Goal: Browse casually: Explore the website without a specific task or goal

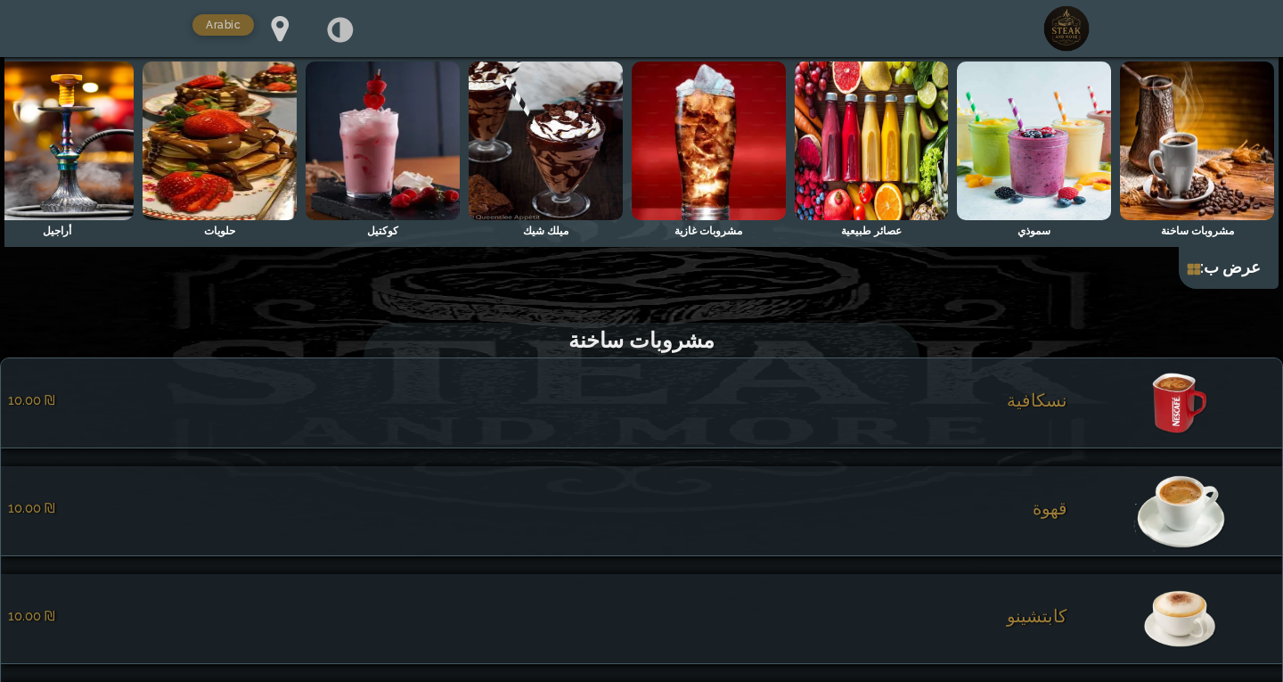
scroll to position [0, -198]
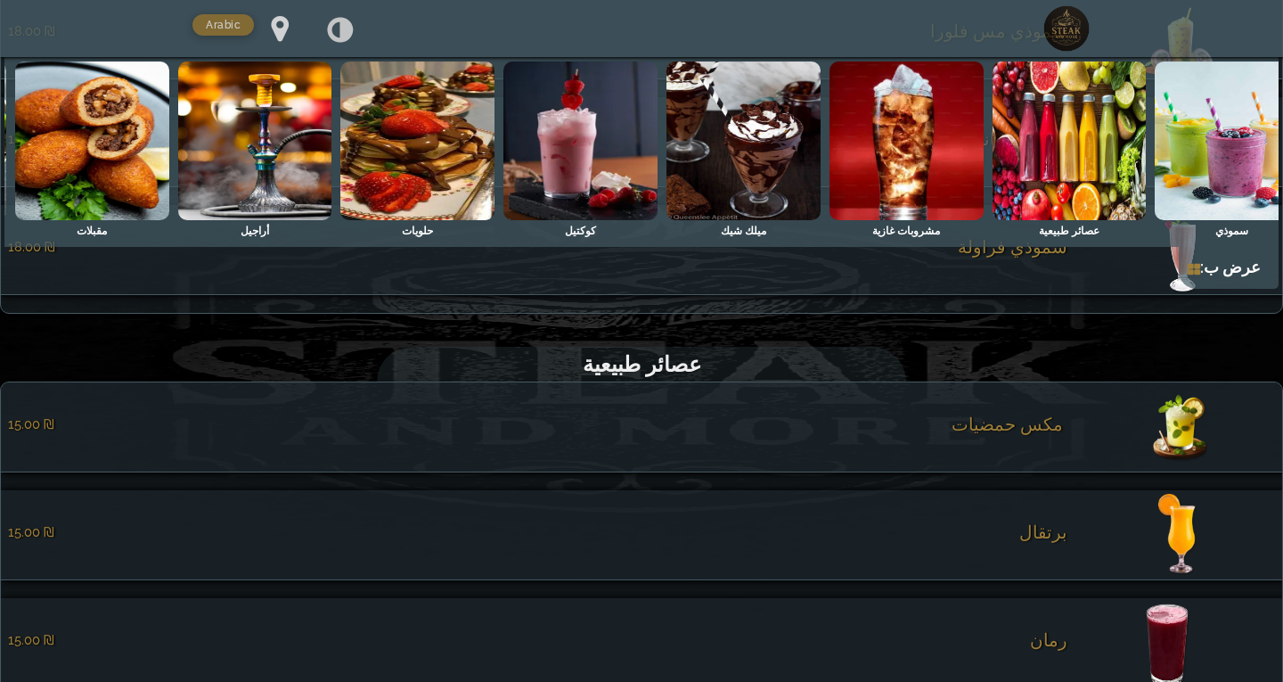
click at [886, 181] on img at bounding box center [906, 140] width 154 height 159
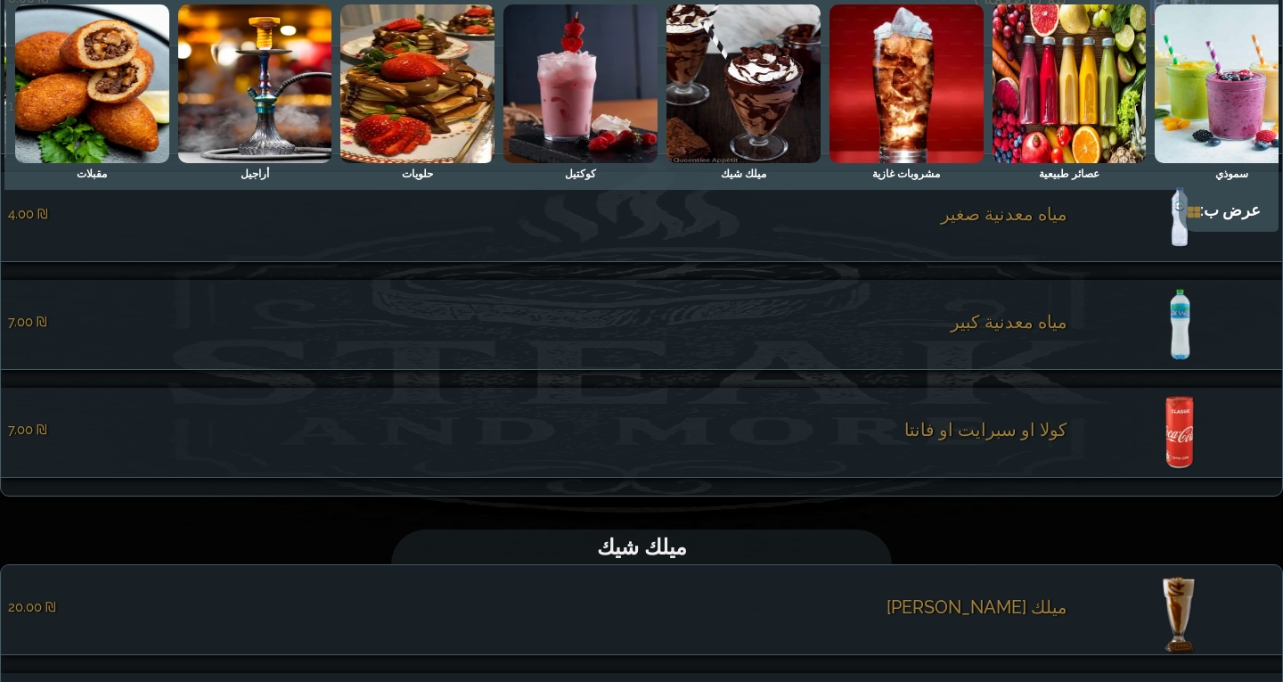
scroll to position [2820, 0]
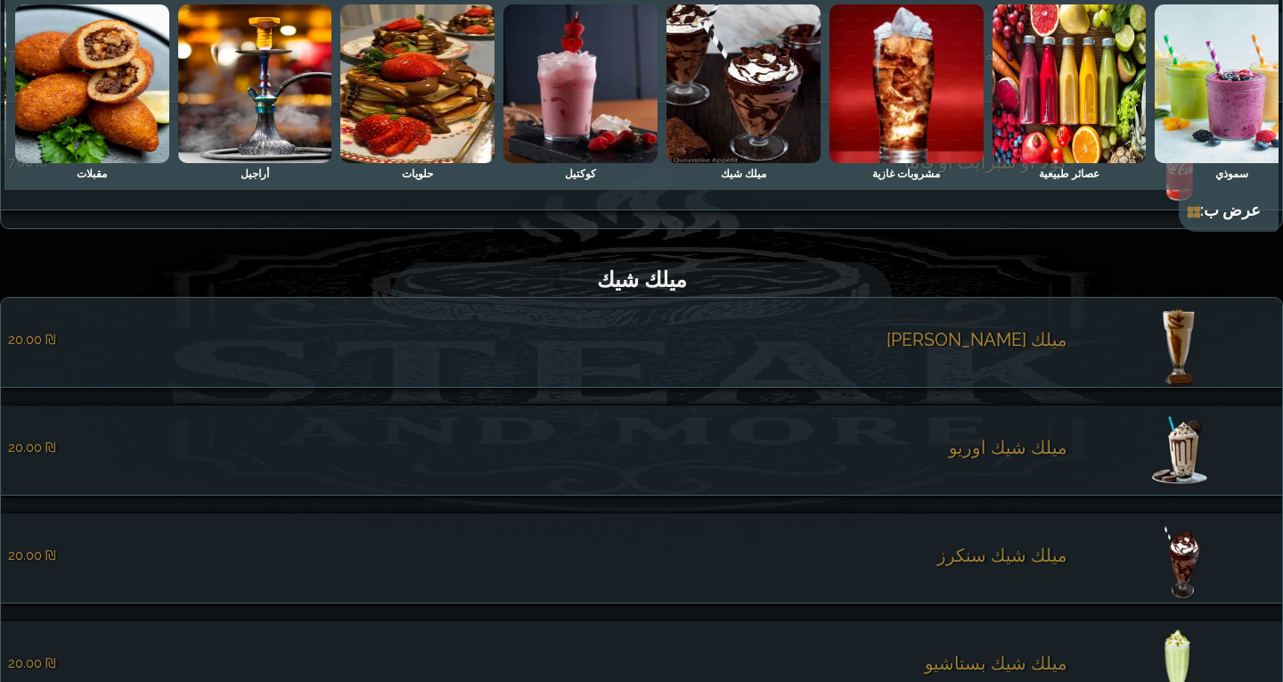
click at [1057, 163] on div "عصائر طبيعية" at bounding box center [1069, 174] width 61 height 22
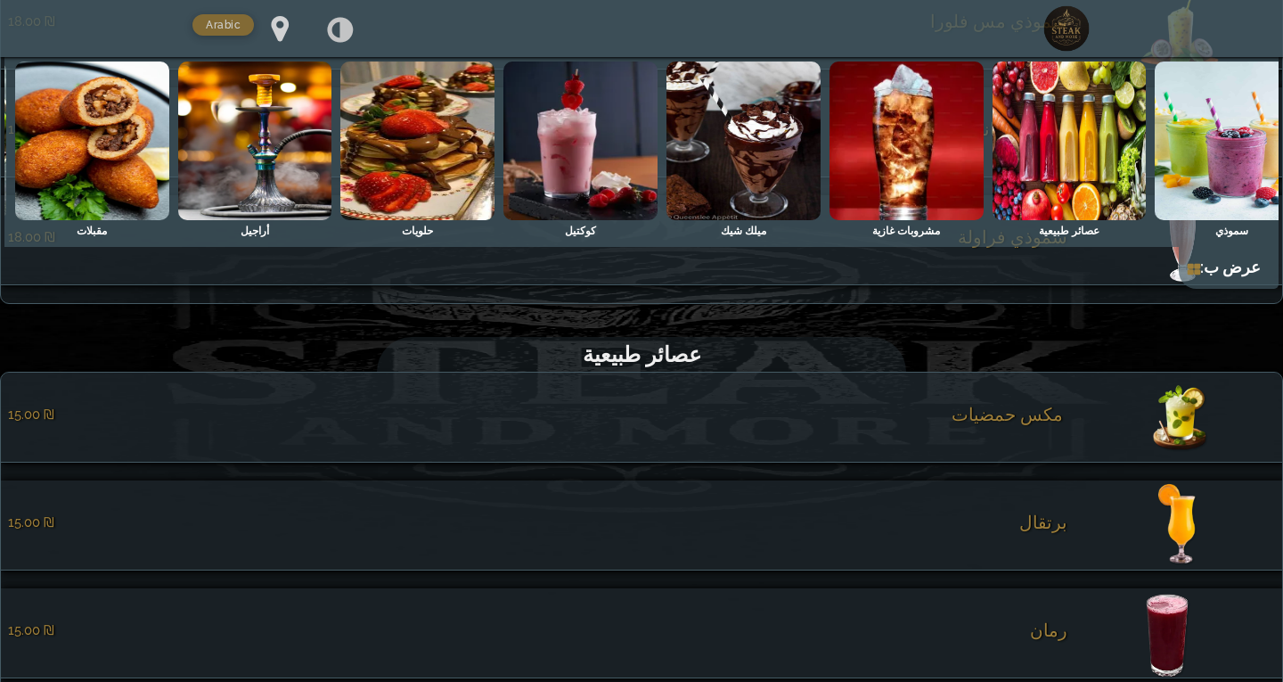
scroll to position [1409, 0]
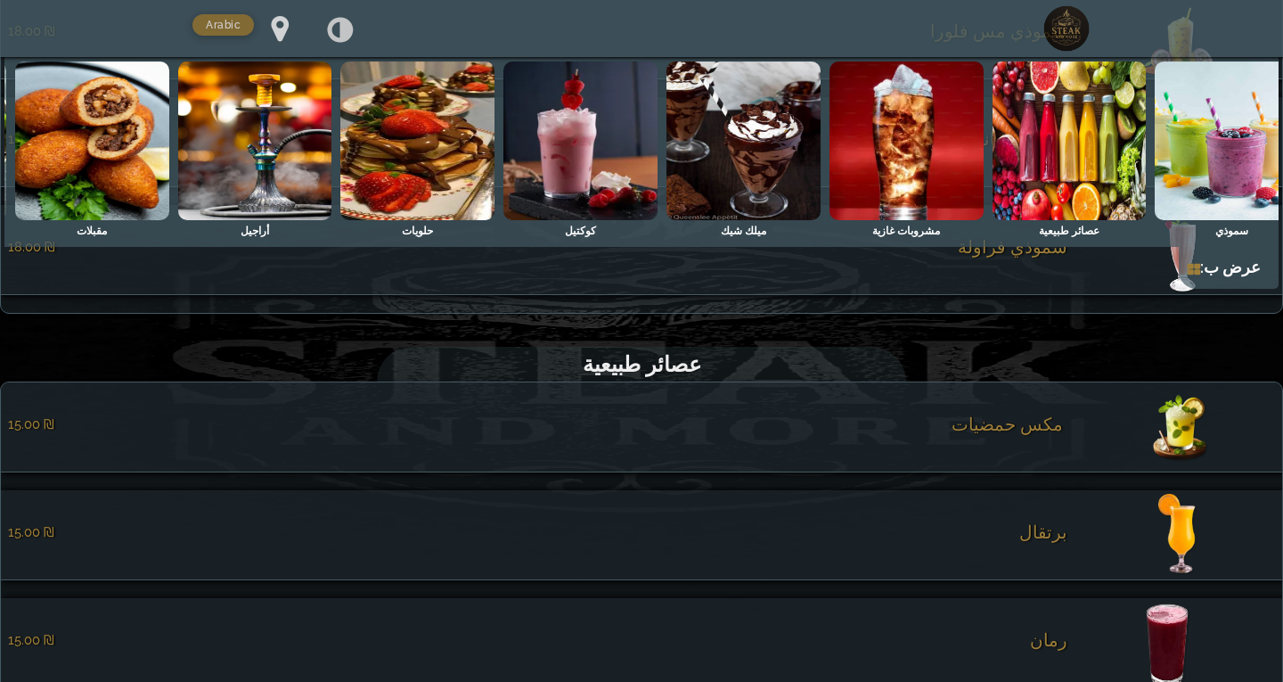
click at [997, 440] on div "‏ مكس حمضيات ‏15.00 ₪" at bounding box center [537, 426] width 1059 height 27
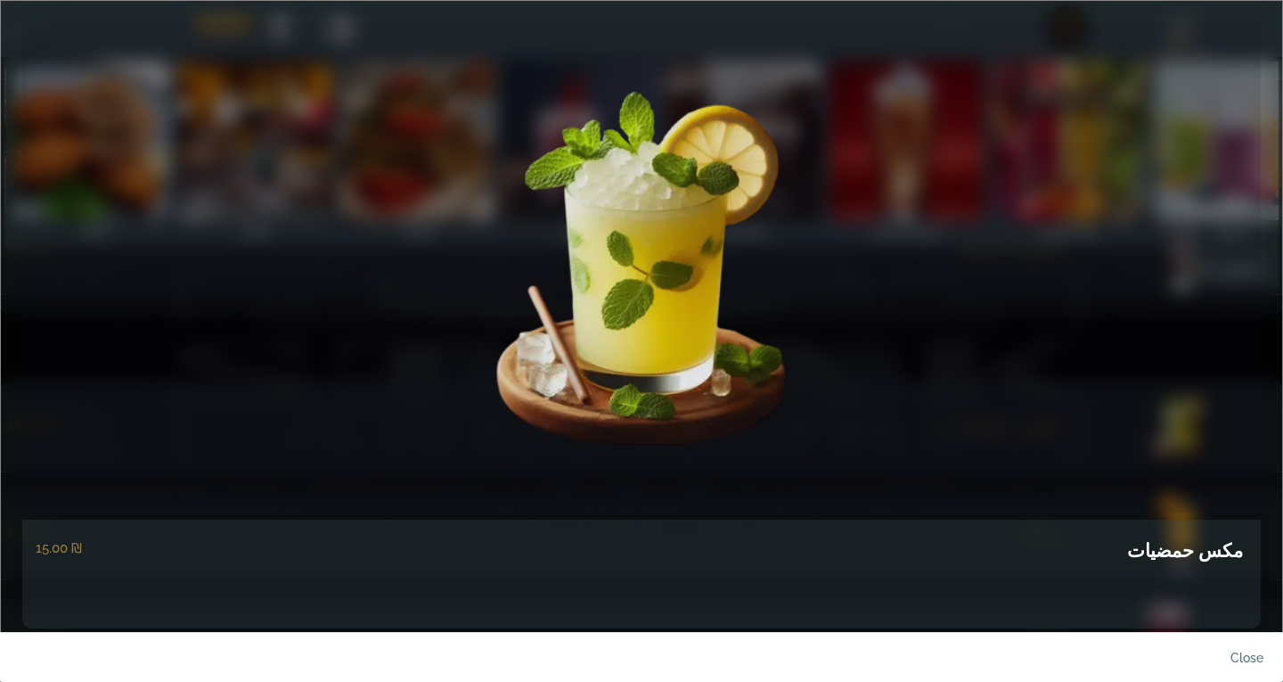
click at [1155, 547] on h5 "‏ مكس حمضيات" at bounding box center [1187, 550] width 120 height 30
copy div "‏ مكس حمضيات"
click at [1255, 656] on link "close" at bounding box center [1232, 662] width 89 height 42
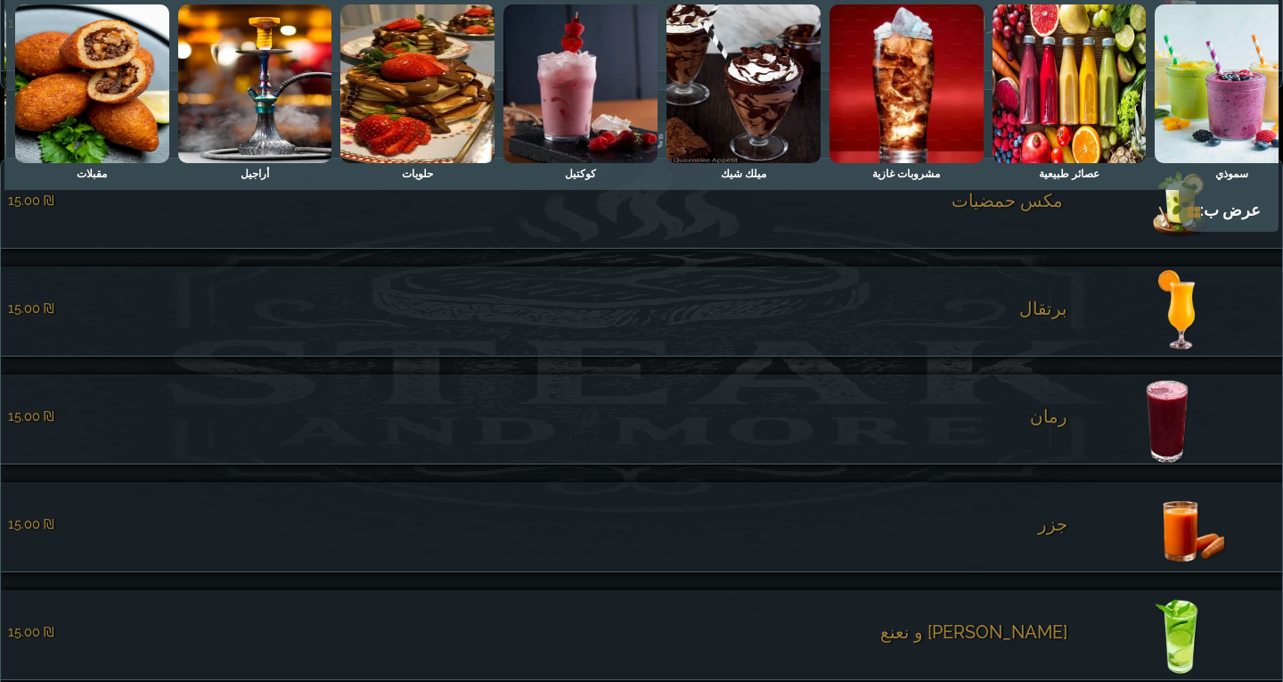
scroll to position [1677, 0]
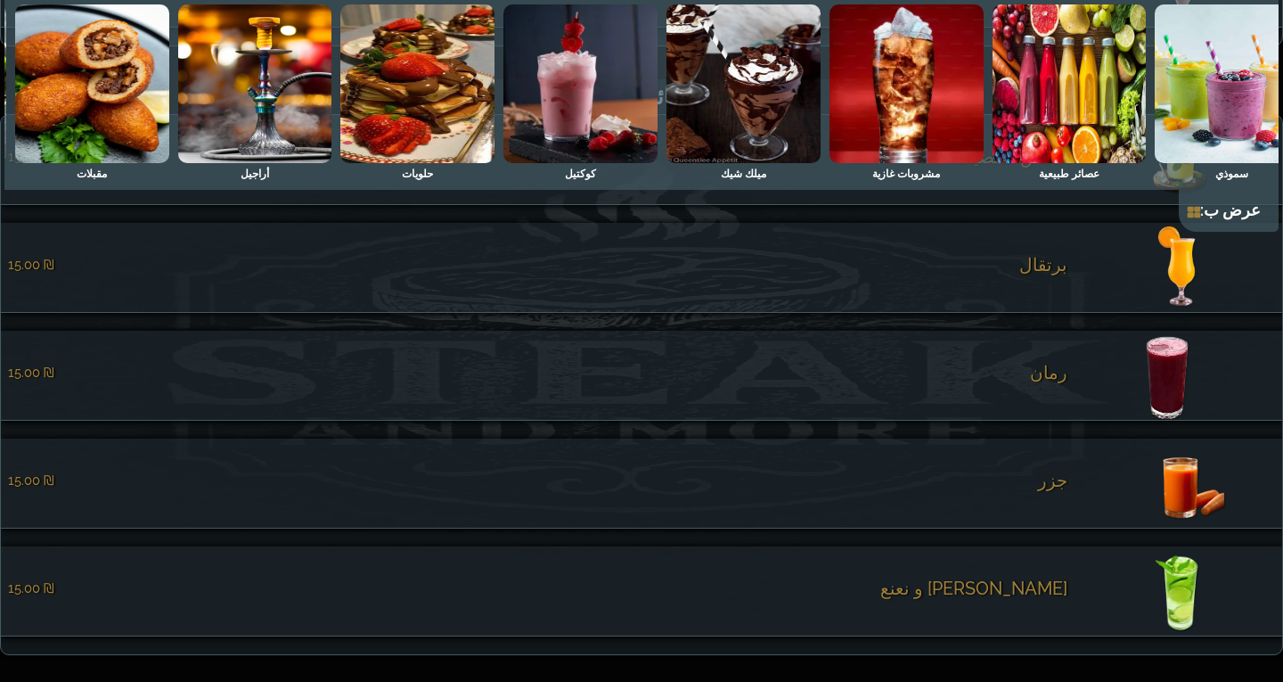
click at [1075, 294] on li "برتقال ‏15.00 ₪" at bounding box center [641, 268] width 1281 height 90
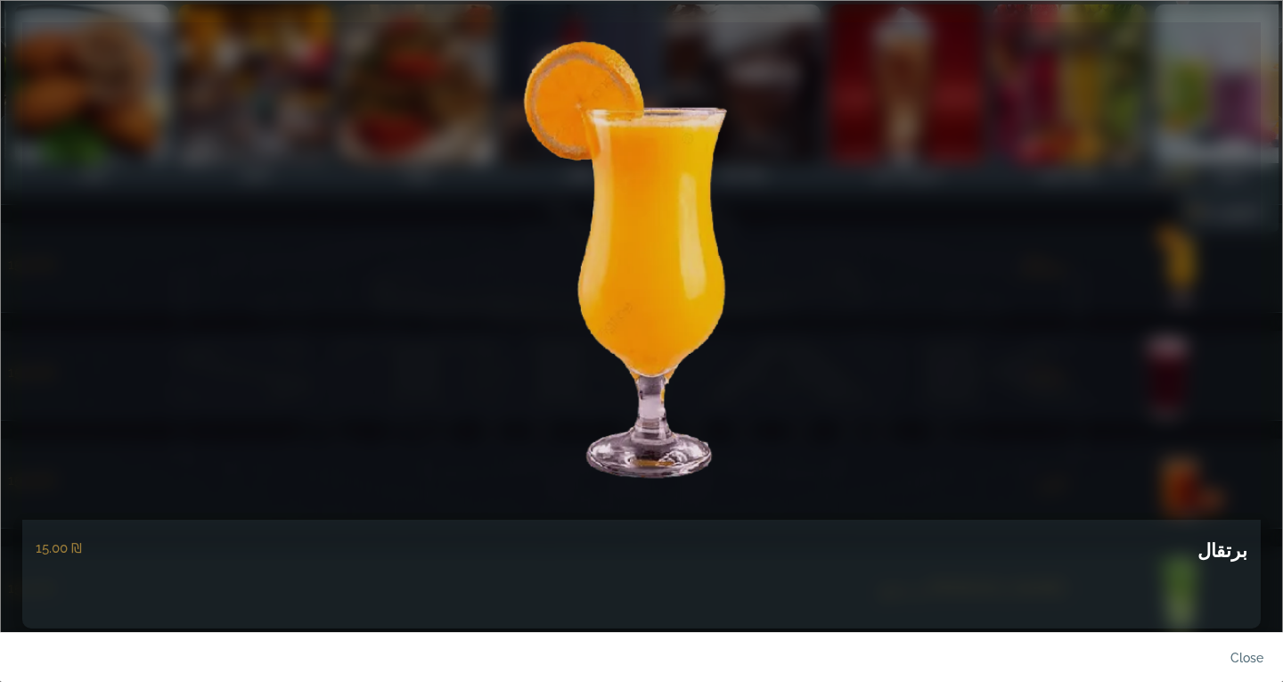
click at [1225, 549] on h5 "برتقال" at bounding box center [1222, 550] width 50 height 30
copy h5 "برتقال"
click at [1252, 652] on link "close" at bounding box center [1232, 662] width 89 height 42
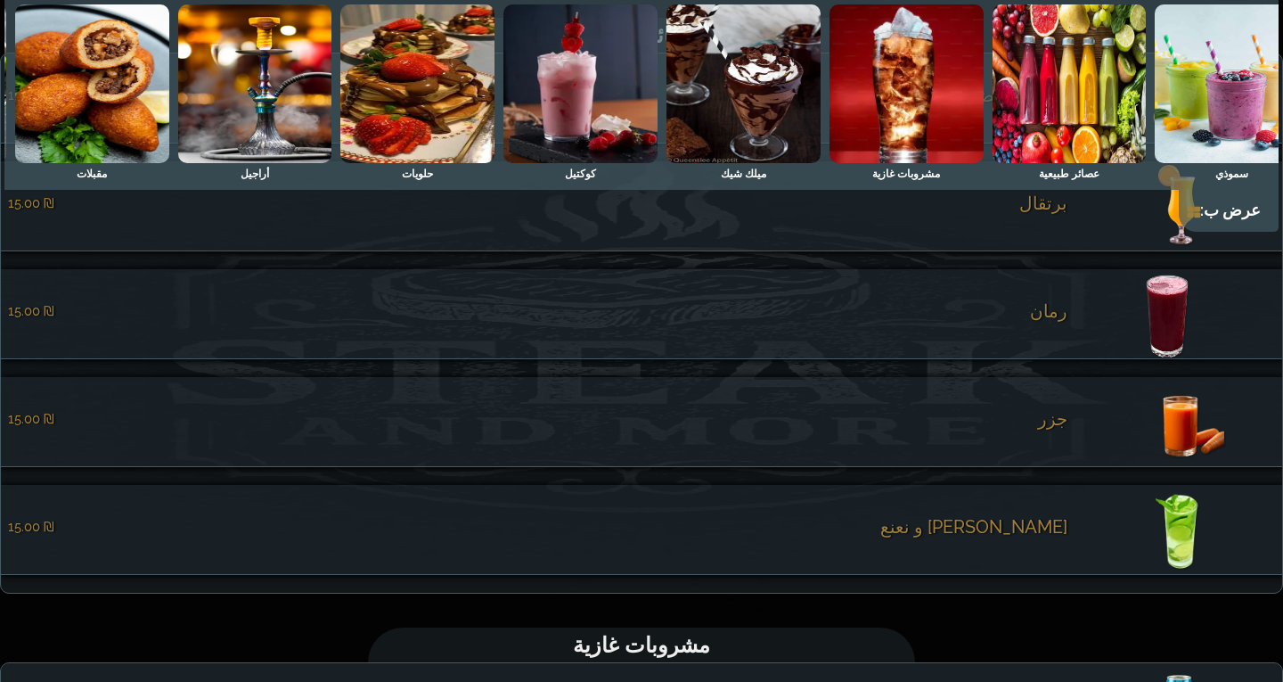
scroll to position [1766, 0]
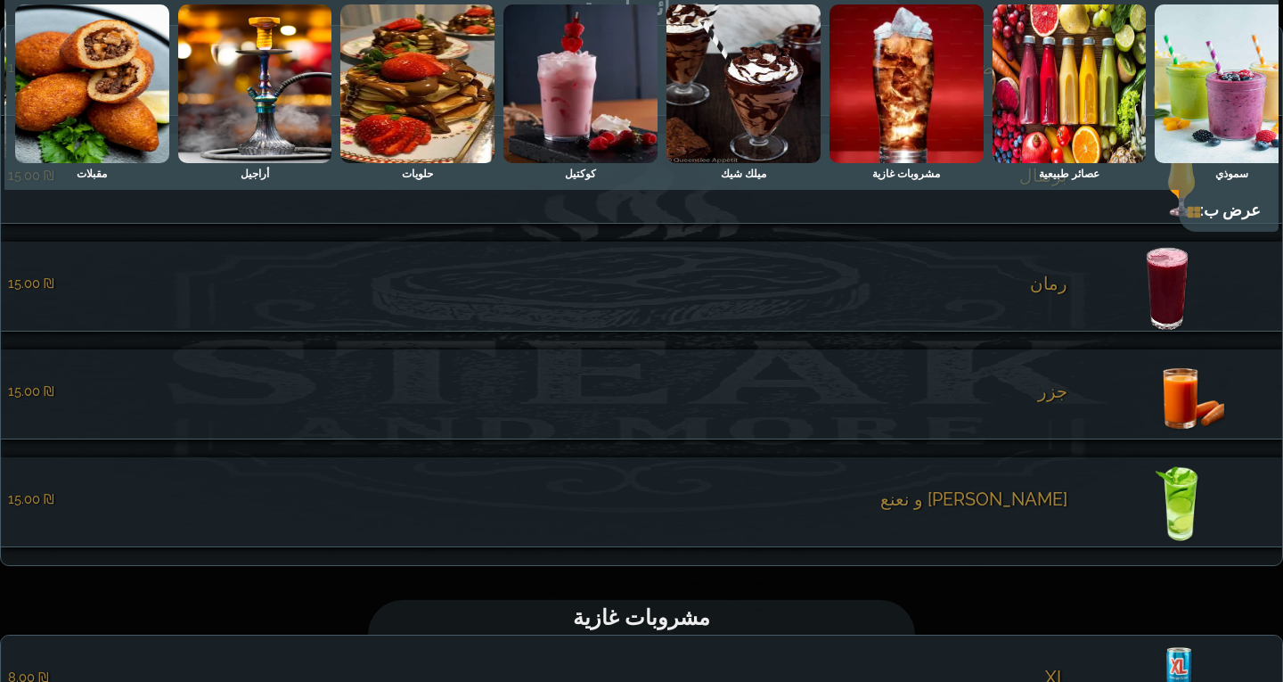
click at [1071, 306] on li "رمان ‏15.00 ₪" at bounding box center [641, 286] width 1281 height 90
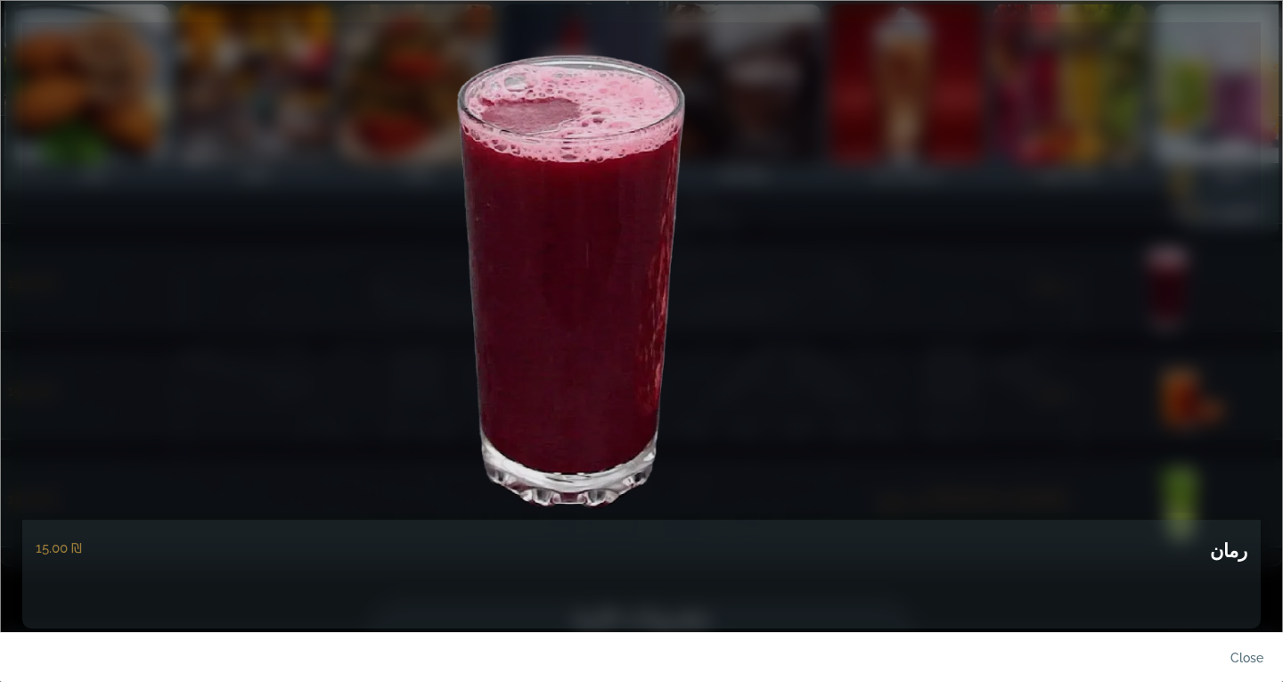
click at [1228, 543] on h5 "رمان" at bounding box center [1228, 550] width 37 height 30
copy h5 "رمان"
click at [1252, 653] on link "close" at bounding box center [1232, 662] width 89 height 42
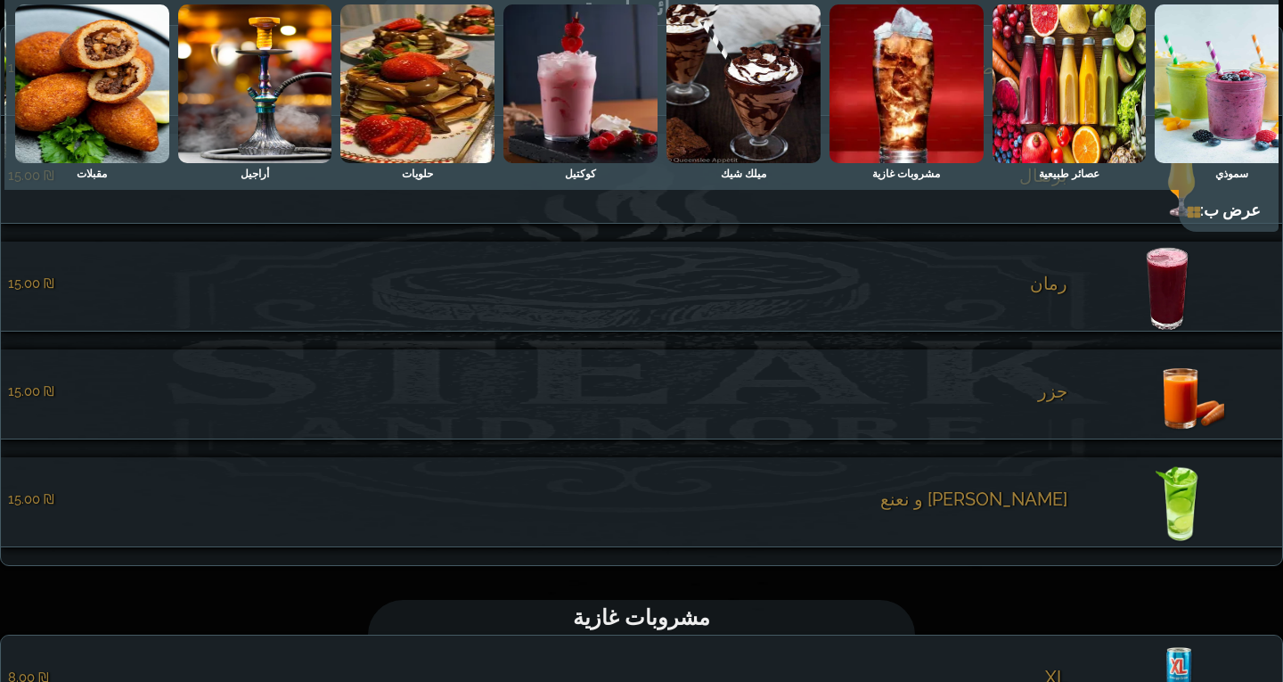
click at [1046, 402] on span "جزر" at bounding box center [1052, 390] width 29 height 21
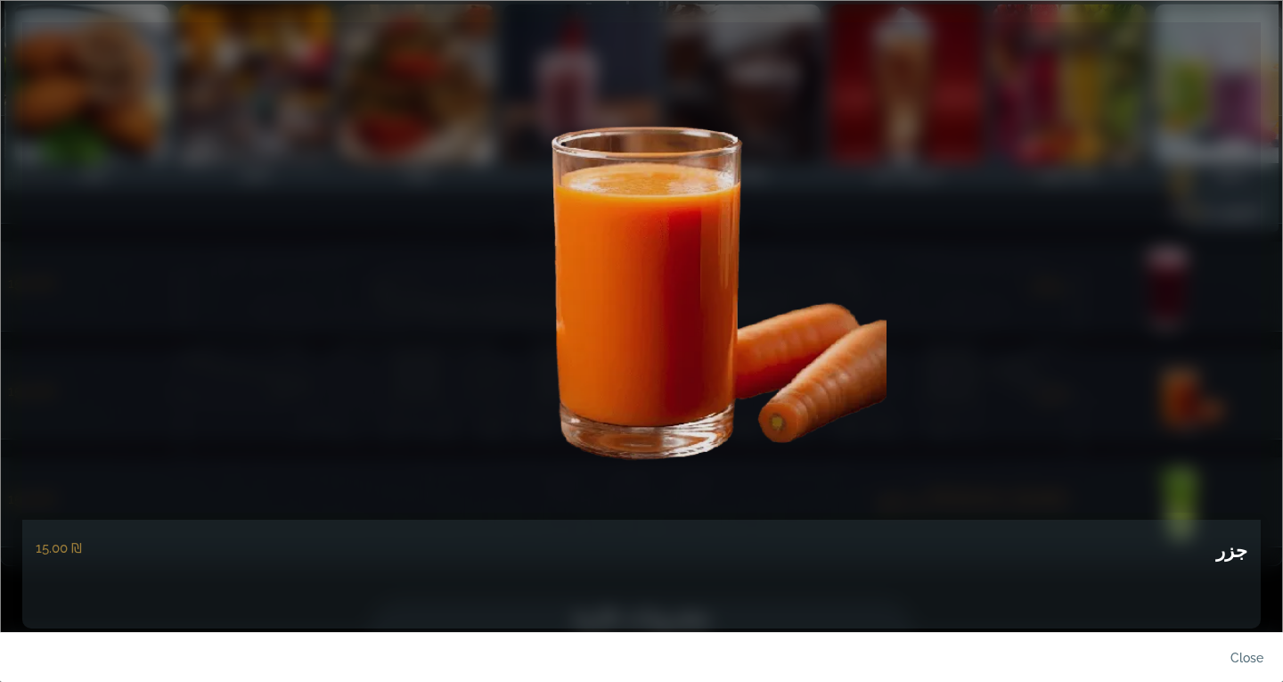
click at [1230, 546] on h5 "جزر" at bounding box center [1231, 550] width 31 height 30
copy div "جزر"
click at [1243, 656] on link "close" at bounding box center [1232, 662] width 89 height 42
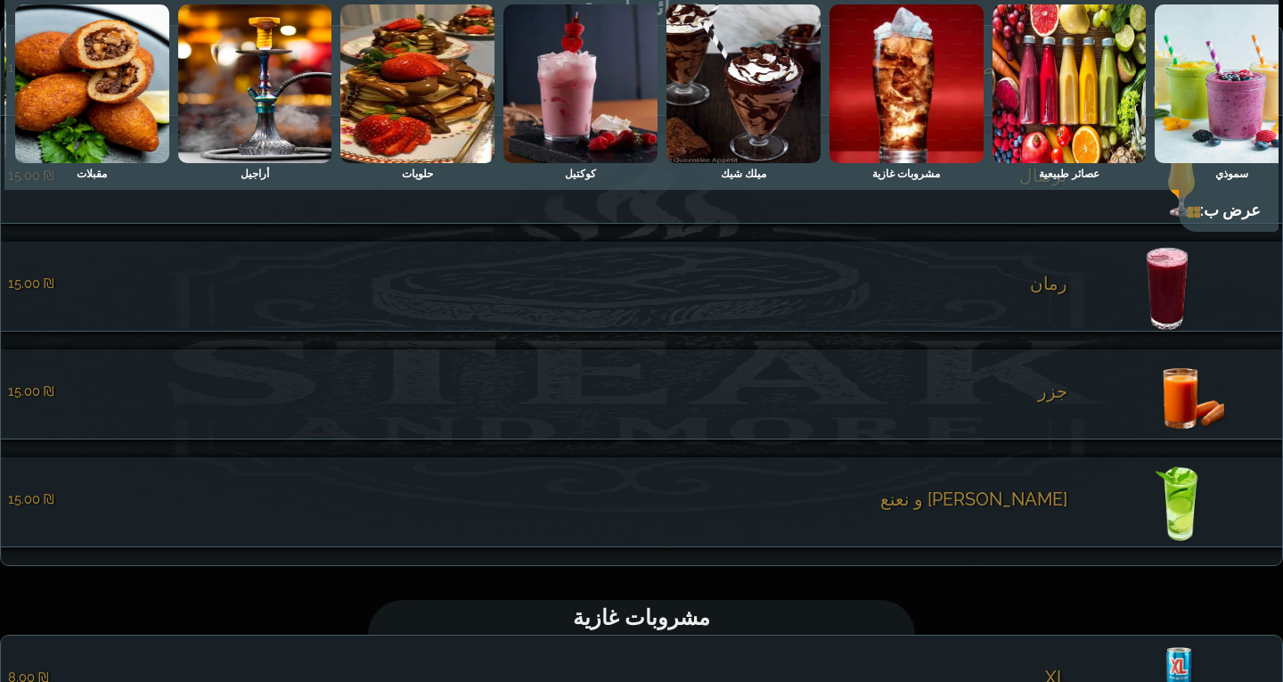
click at [1023, 510] on span "[PERSON_NAME] و نعنع" at bounding box center [973, 498] width 187 height 21
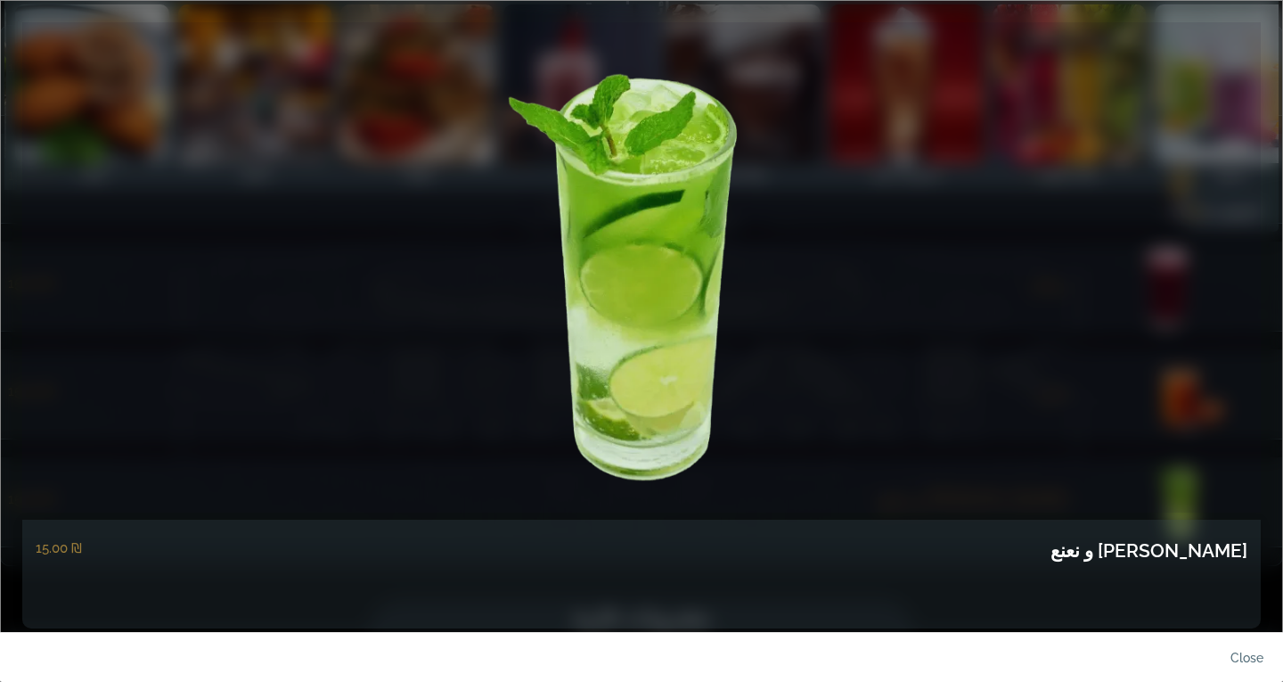
click at [1192, 553] on h5 "[PERSON_NAME] و نعنع" at bounding box center [1148, 550] width 197 height 30
copy div "[PERSON_NAME] و نعنع"
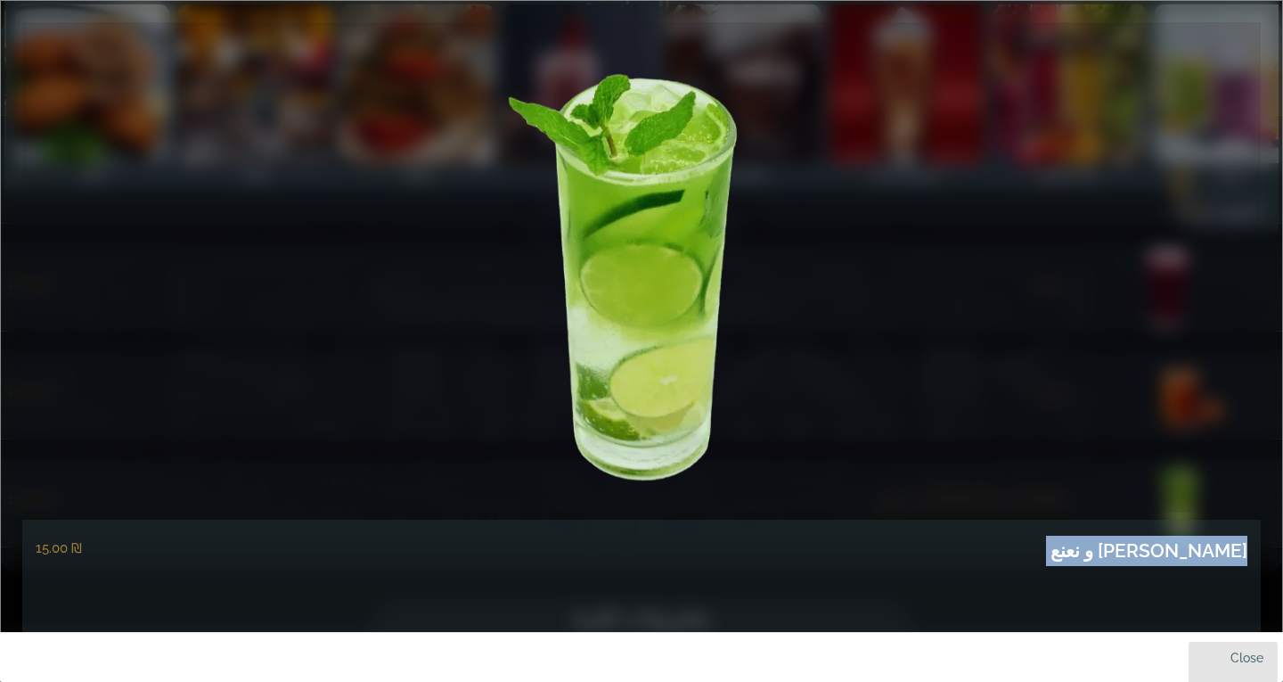
click at [1240, 647] on link "close" at bounding box center [1232, 662] width 89 height 42
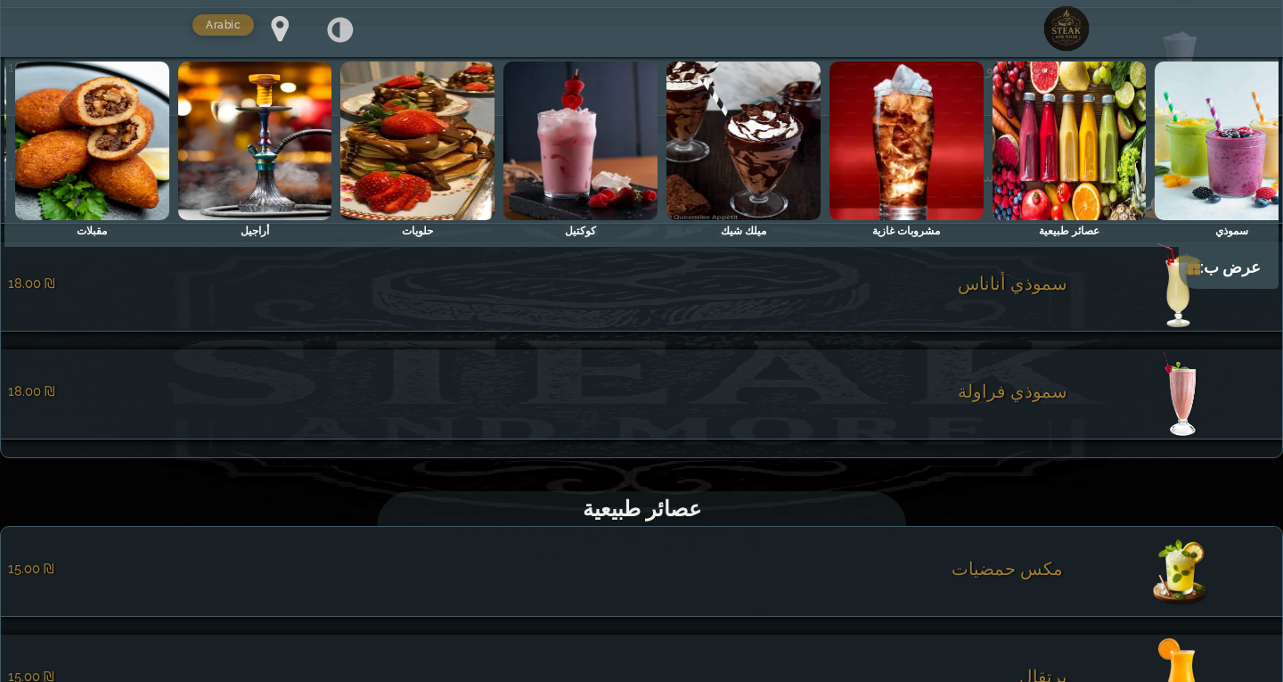
scroll to position [1231, 0]
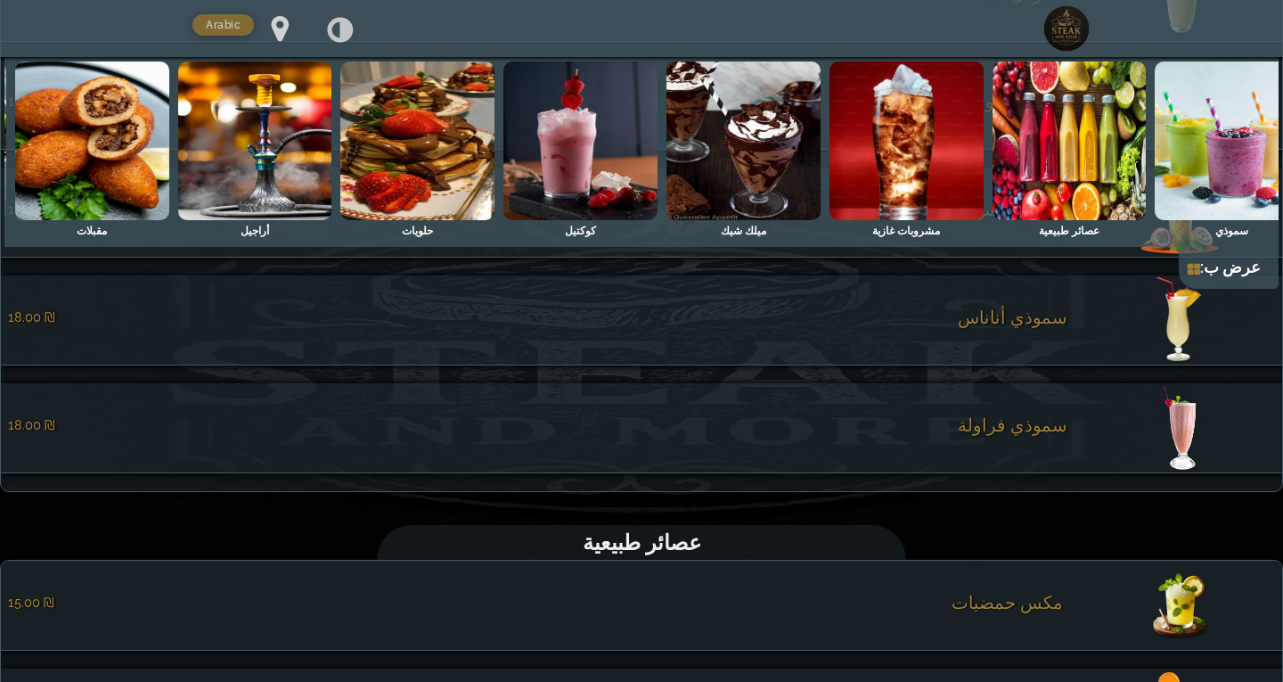
click at [1191, 194] on img at bounding box center [1232, 140] width 154 height 159
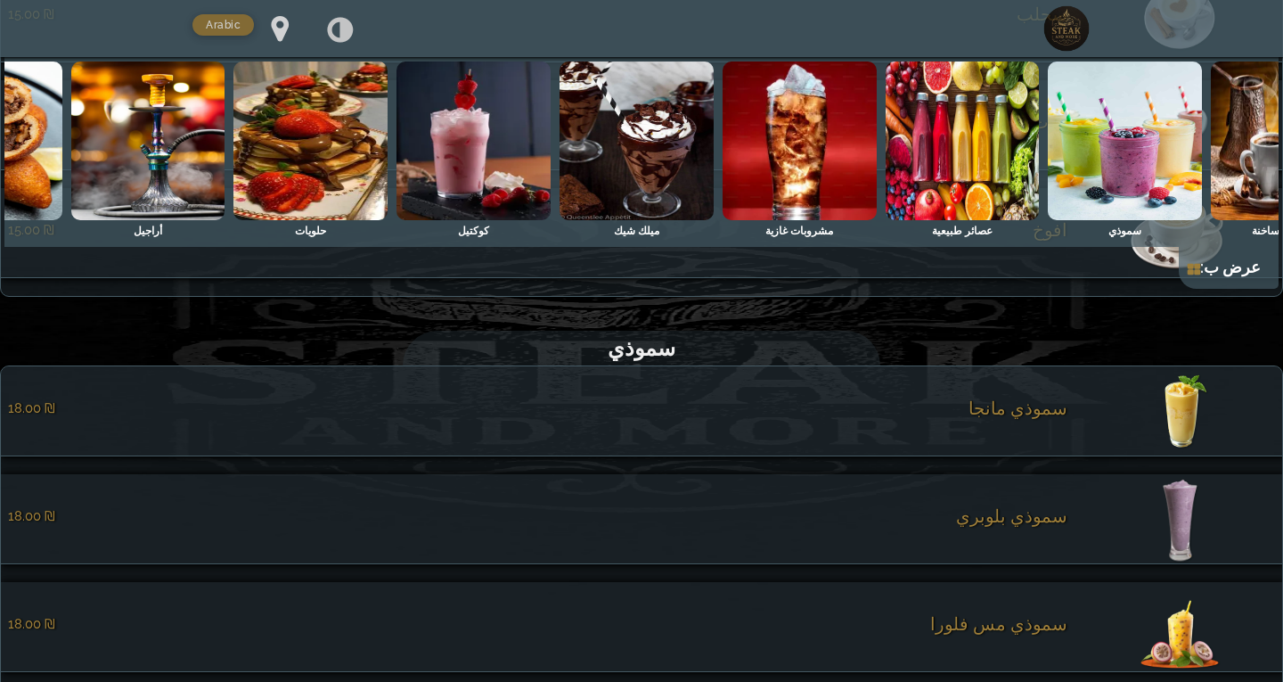
scroll to position [0, 1]
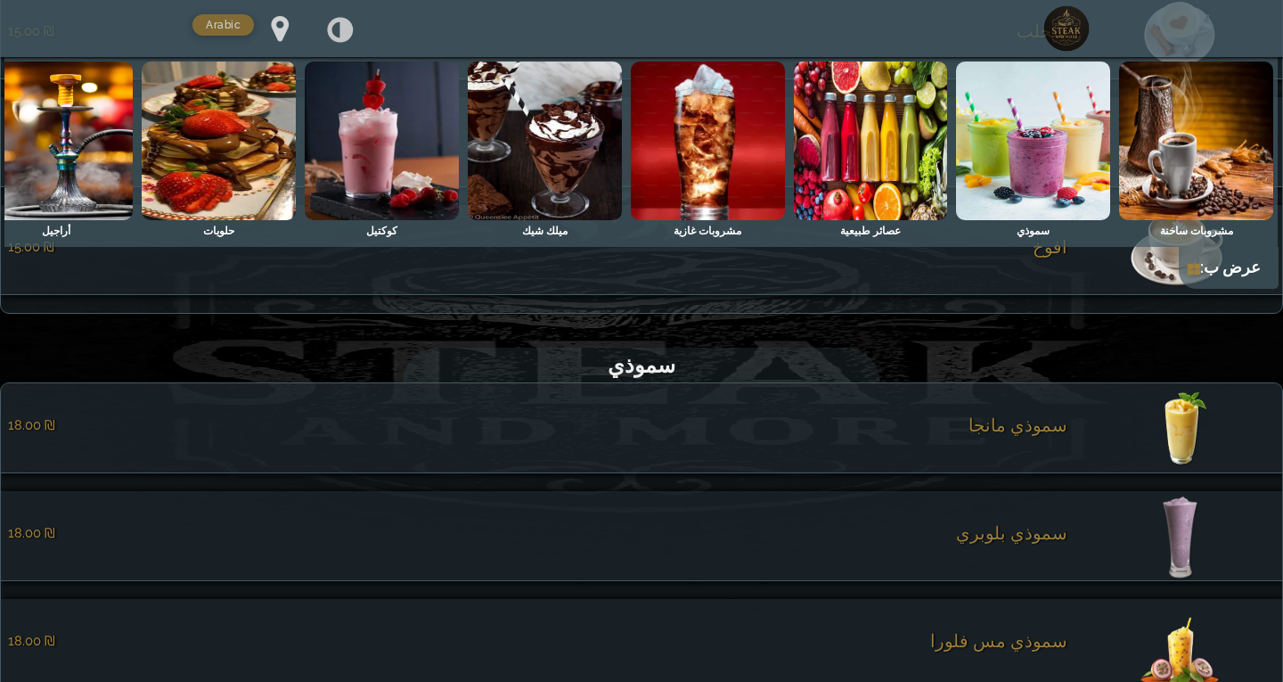
click at [874, 441] on div "سموذي مانجا ‏18.00 ₪" at bounding box center [537, 427] width 1059 height 27
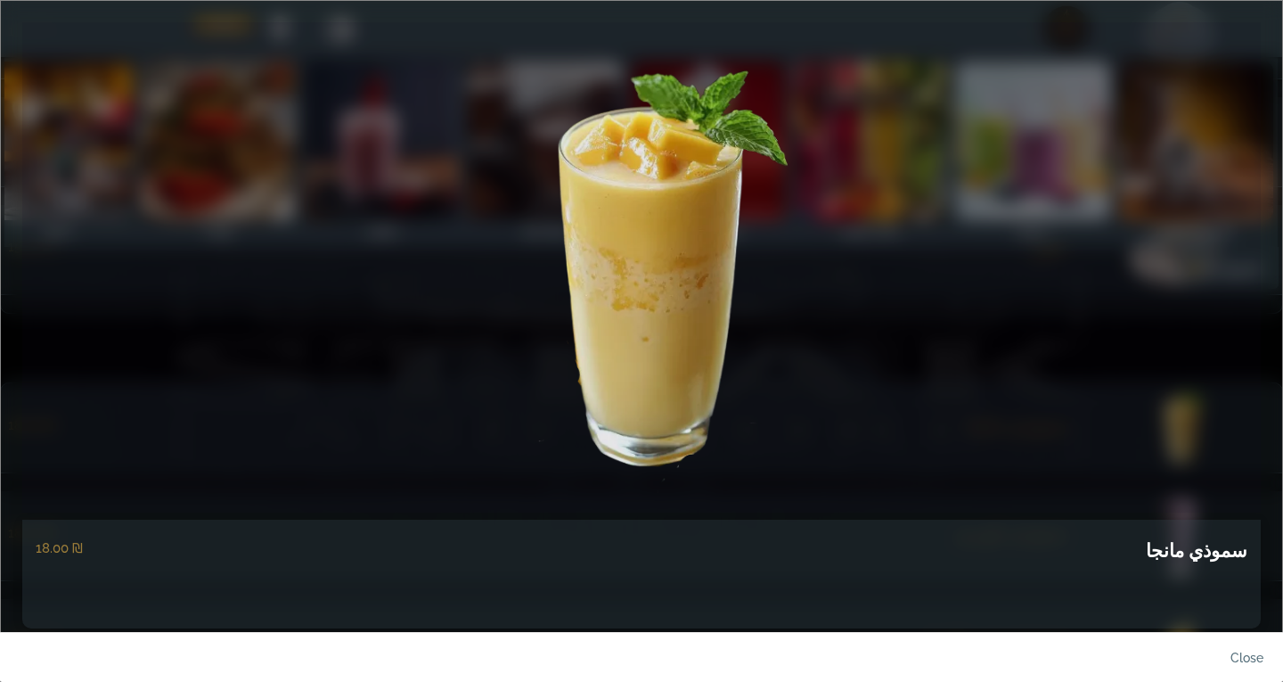
click at [1244, 549] on h5 "سموذي مانجا" at bounding box center [1197, 550] width 102 height 30
copy div "سموذي مانجا"
click at [1245, 655] on link "close" at bounding box center [1232, 662] width 89 height 42
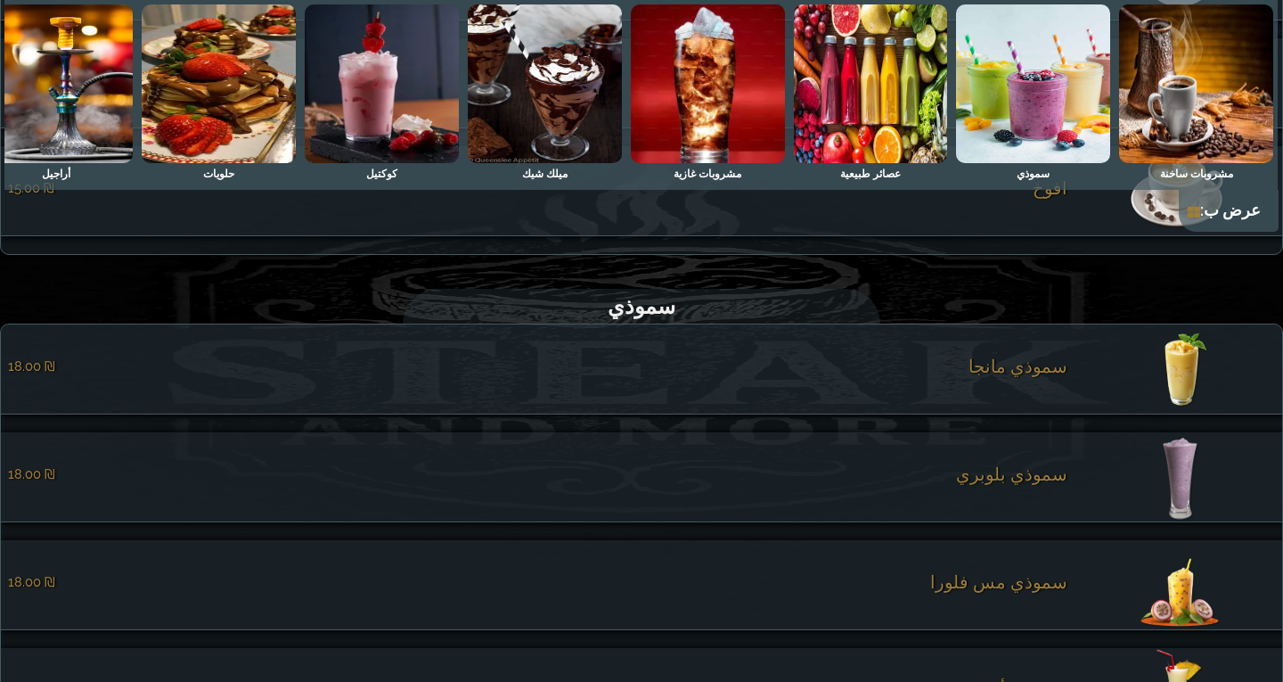
scroll to position [889, 0]
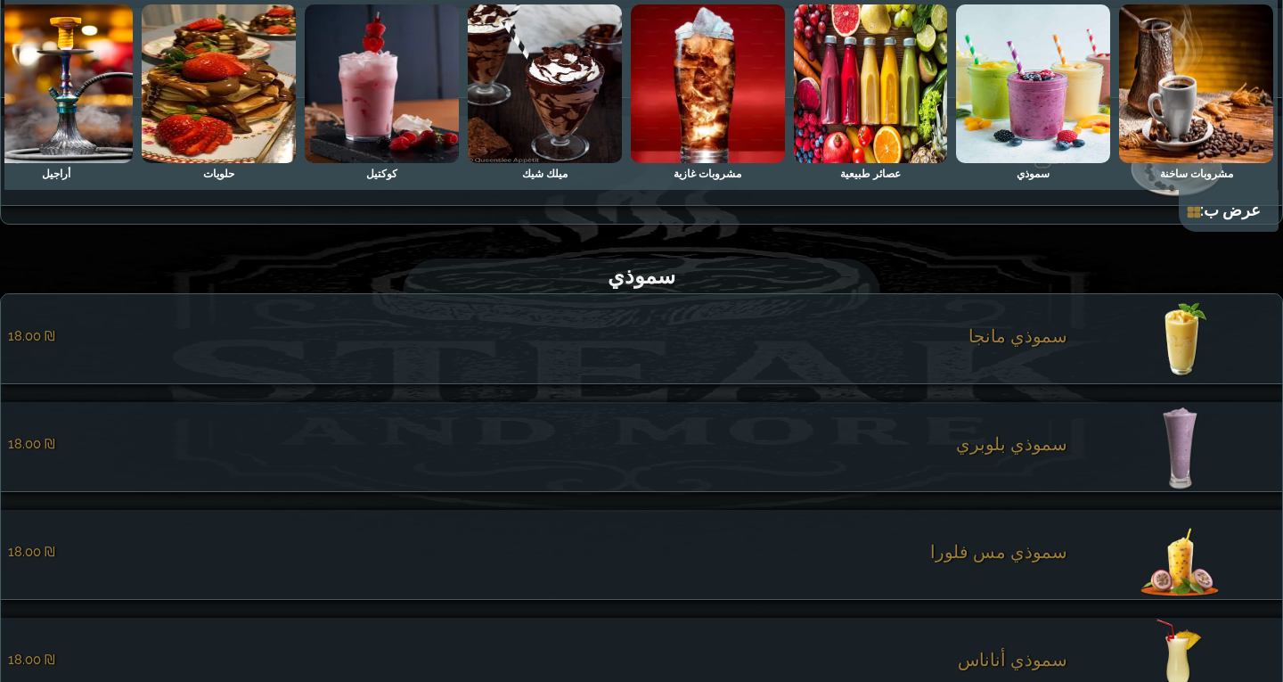
click at [1046, 453] on span "سموذي بلوبري" at bounding box center [1011, 443] width 111 height 21
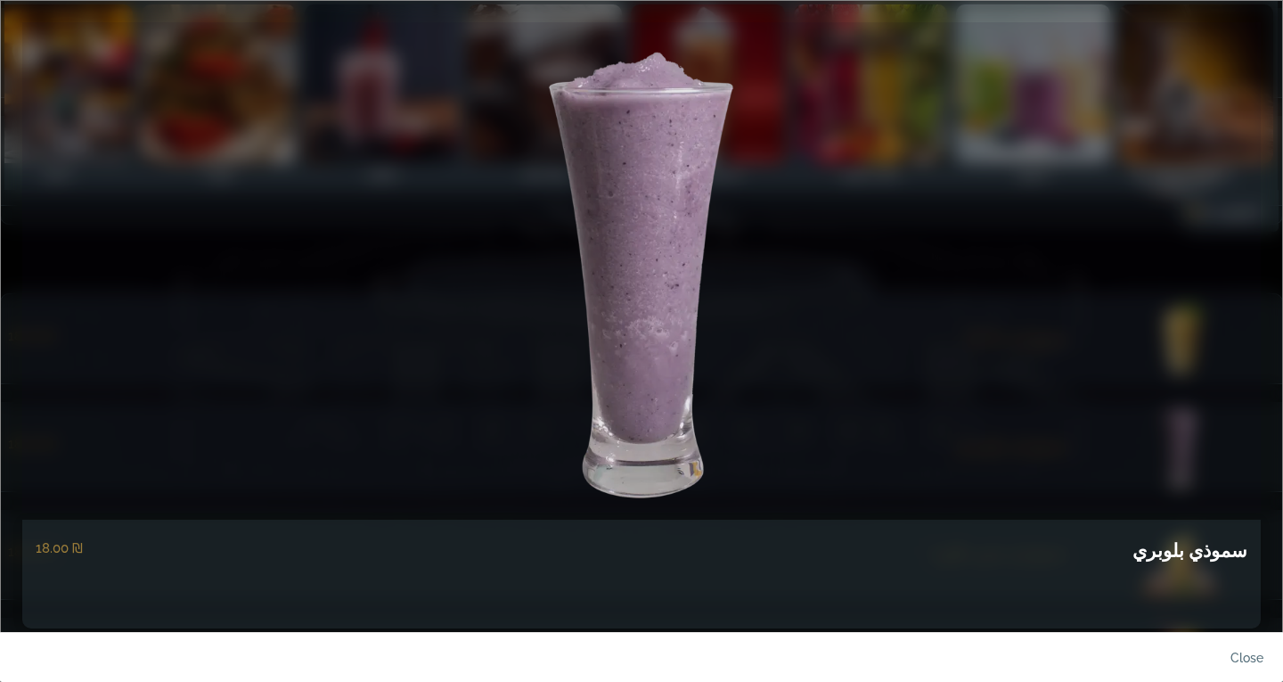
click at [1190, 557] on h5 "سموذي بلوبري" at bounding box center [1189, 550] width 115 height 30
copy div "سموذي بلوبري"
click at [1232, 660] on link "close" at bounding box center [1232, 662] width 89 height 42
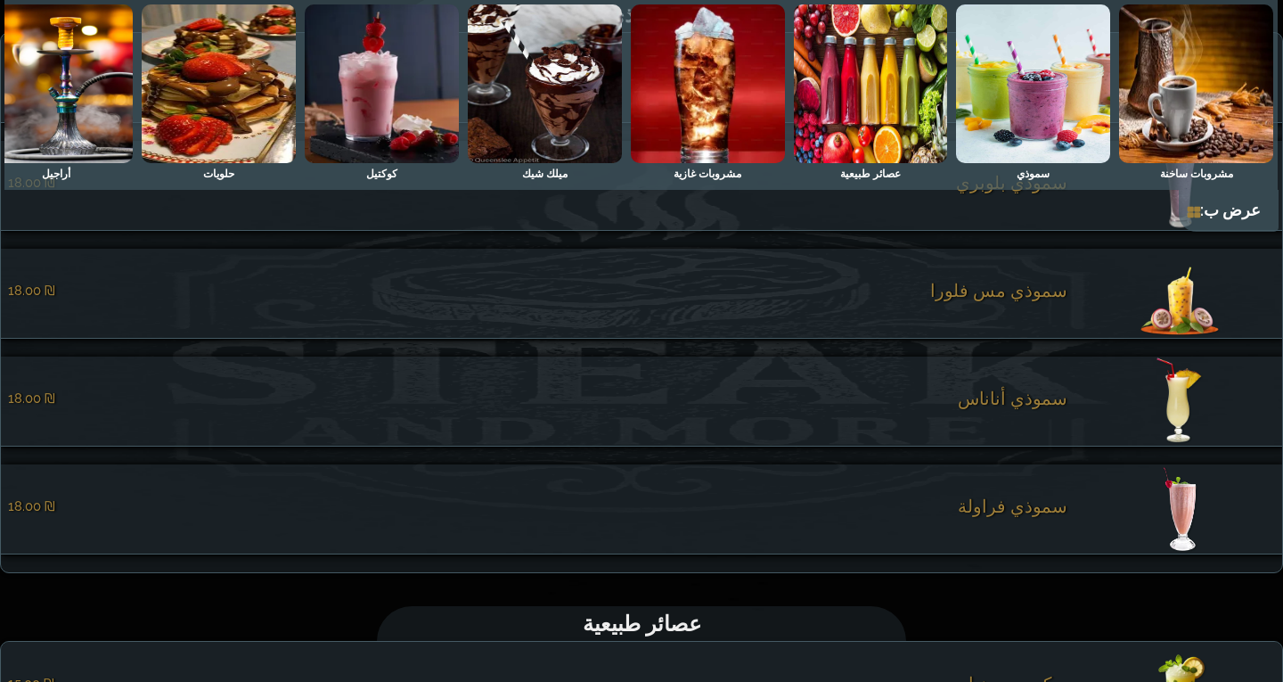
scroll to position [1156, 0]
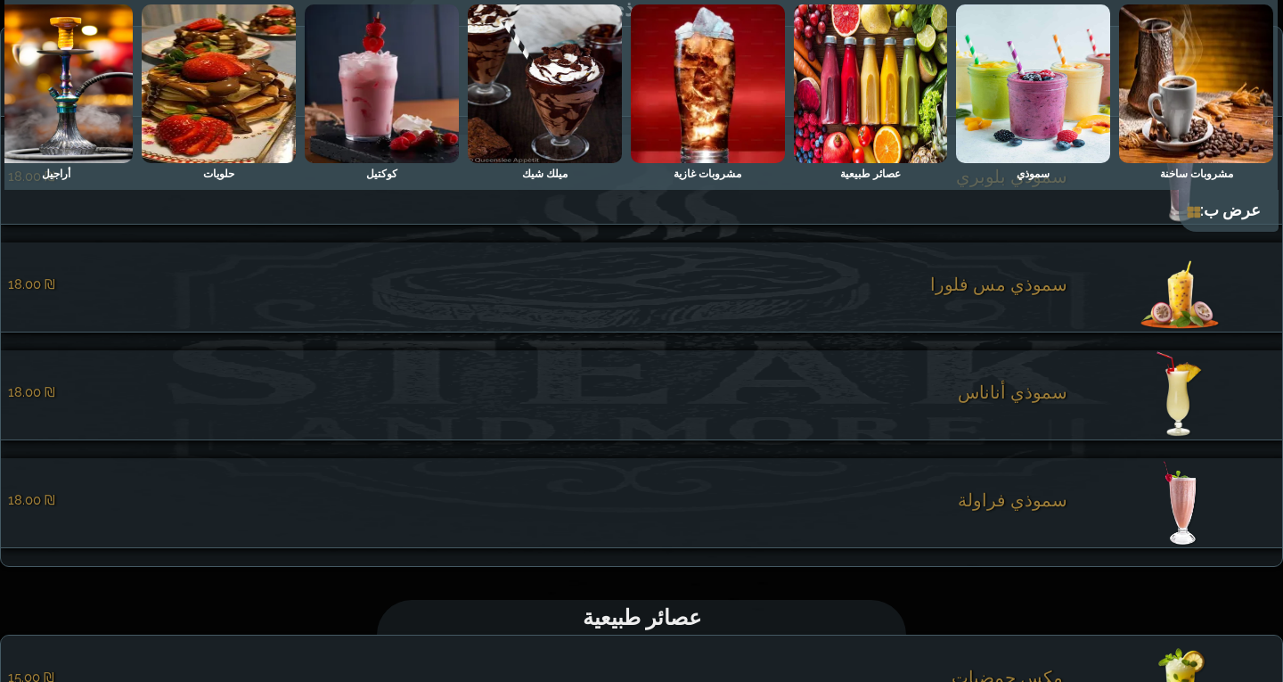
click at [1055, 295] on span "سموذي مس فلورا" at bounding box center [998, 283] width 137 height 21
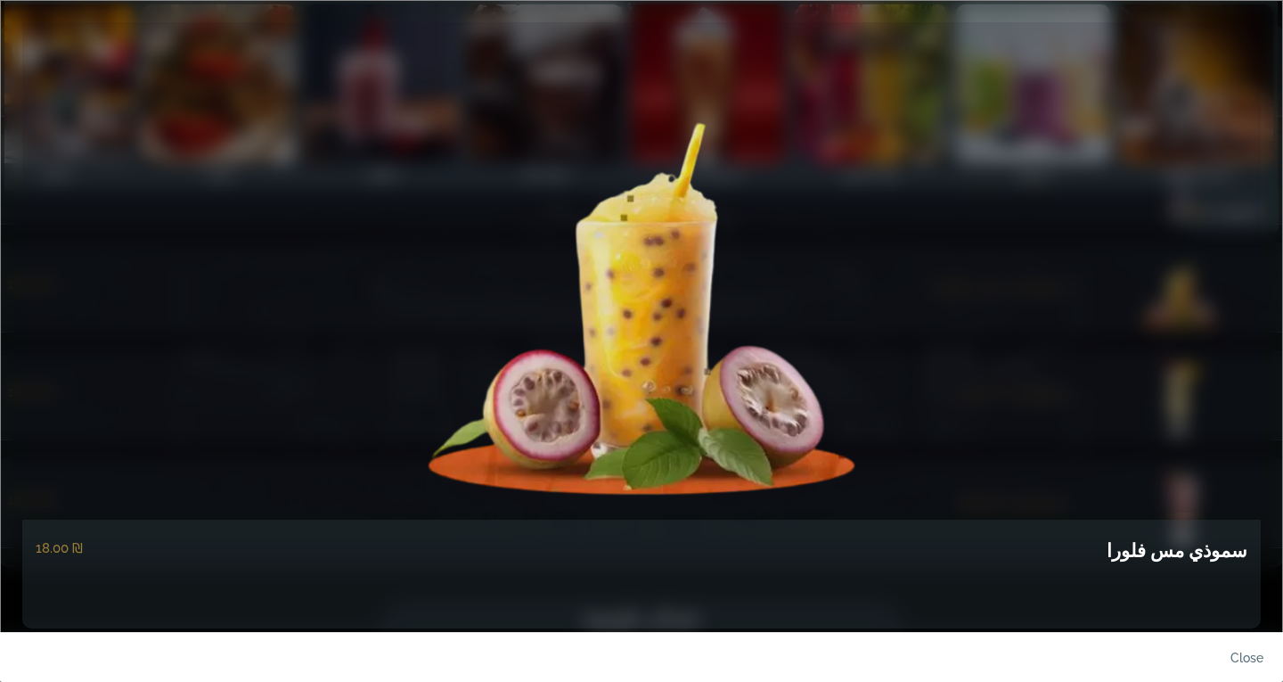
click at [1210, 548] on h5 "سموذي مس فلورا" at bounding box center [1176, 550] width 141 height 30
copy div "سموذي مس فلورا"
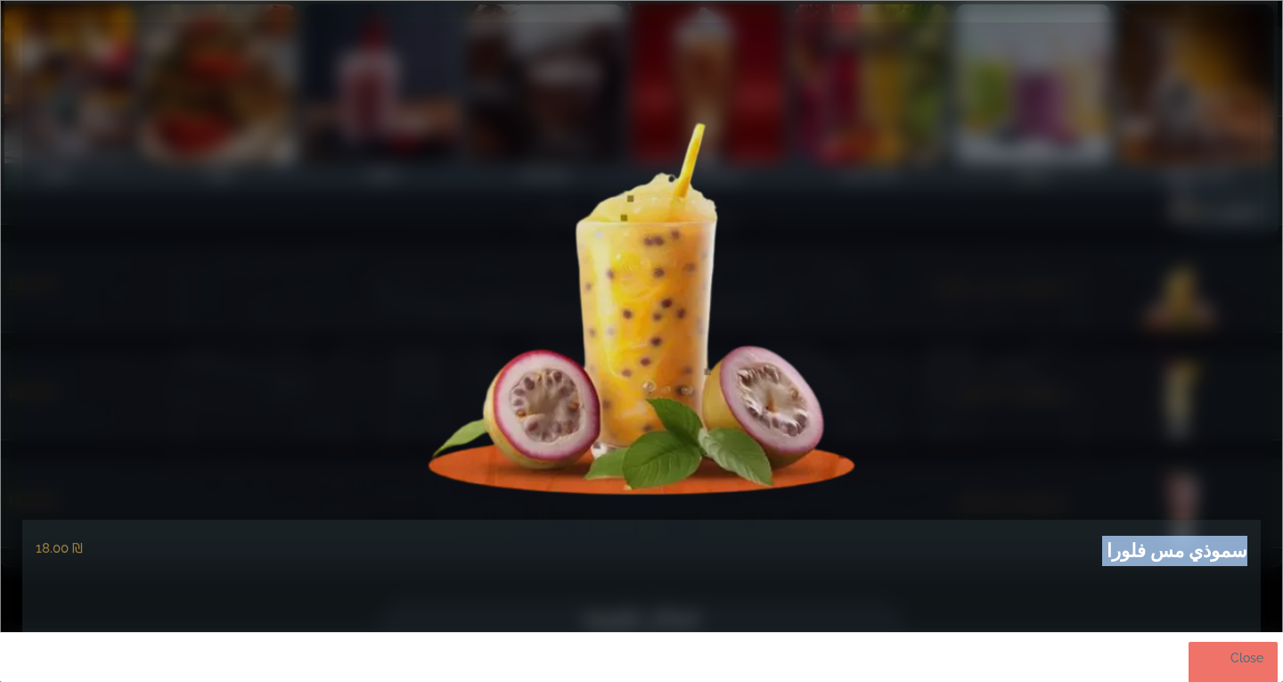
click at [1254, 657] on link "close" at bounding box center [1232, 662] width 89 height 42
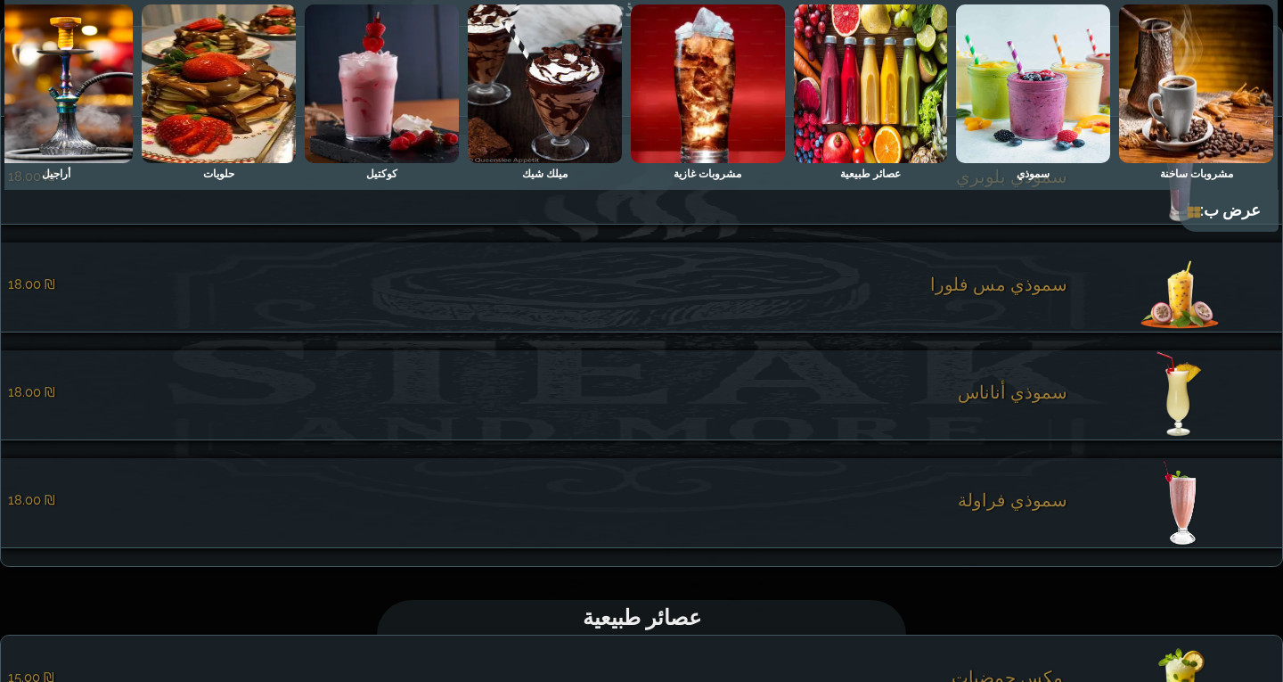
click at [1051, 400] on span "سموذي أناناس" at bounding box center [1013, 391] width 110 height 21
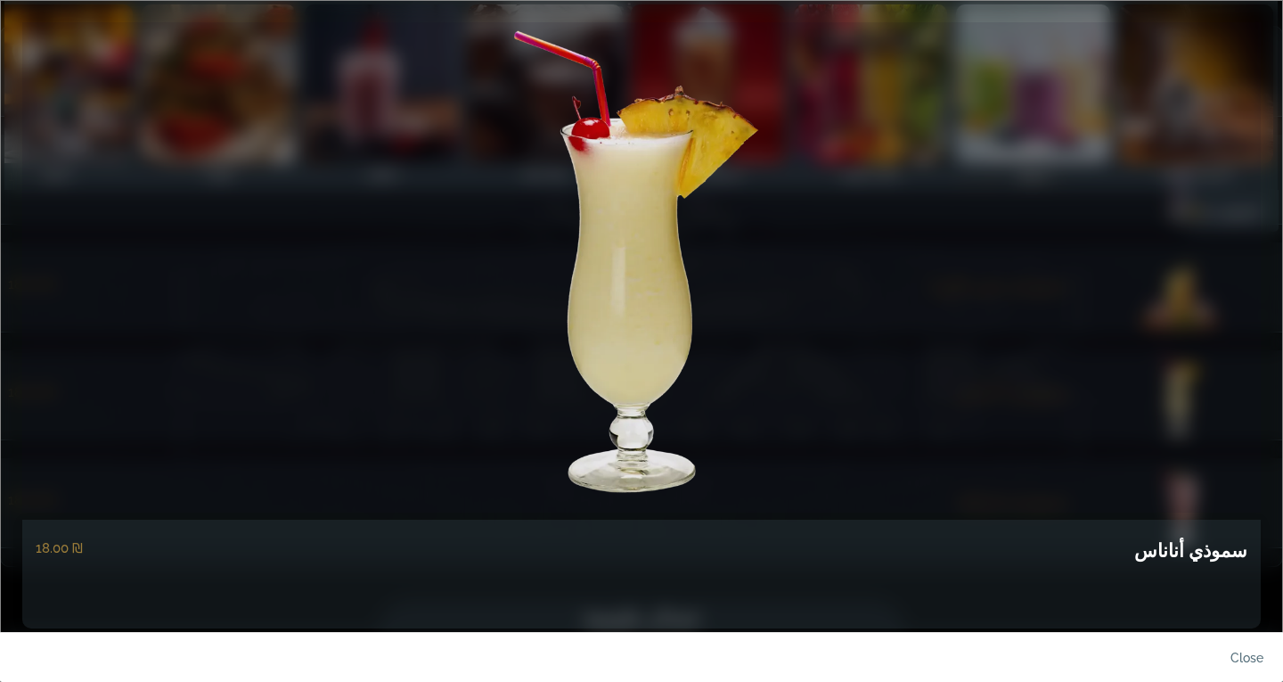
click at [1189, 535] on h5 "سموذي أناناس" at bounding box center [1190, 550] width 113 height 30
copy div "سموذي أناناس"
click at [1245, 659] on link "close" at bounding box center [1232, 662] width 89 height 42
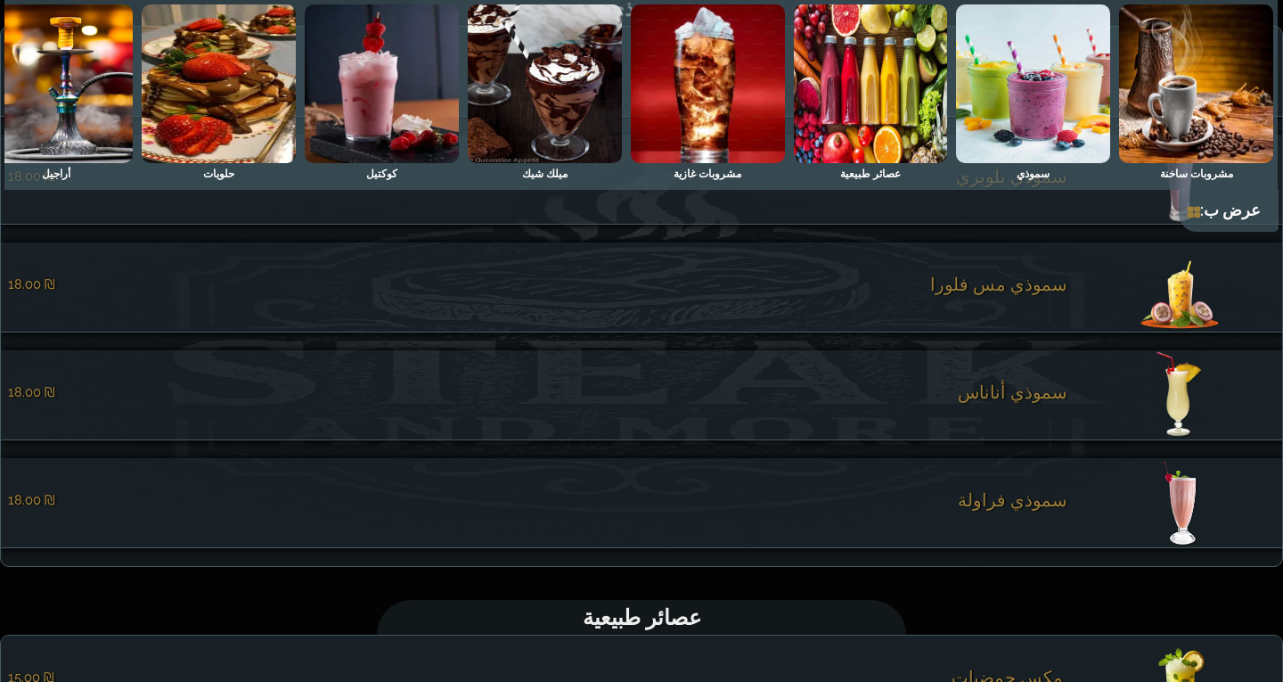
click at [1057, 510] on span "سموذي فراولة" at bounding box center [1013, 499] width 110 height 21
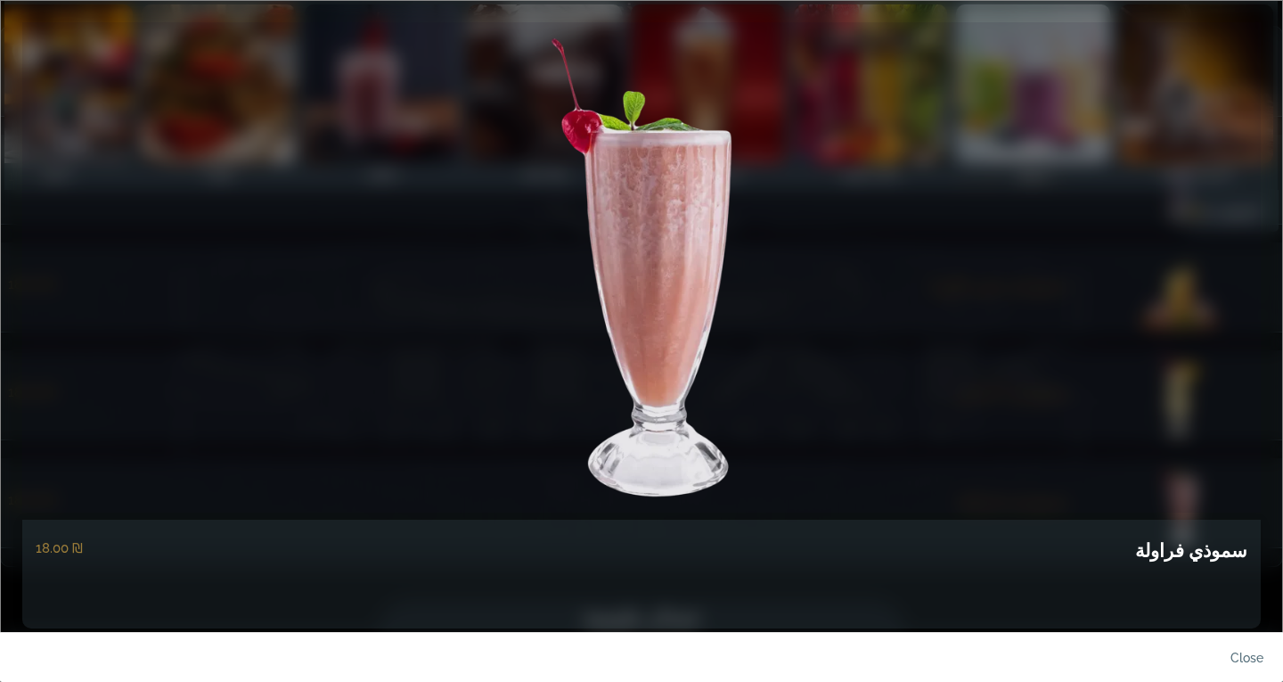
click at [1212, 547] on h5 "سموذي فراولة" at bounding box center [1191, 550] width 112 height 30
copy div "سموذي فراولة"
click at [1248, 657] on link "close" at bounding box center [1232, 662] width 89 height 42
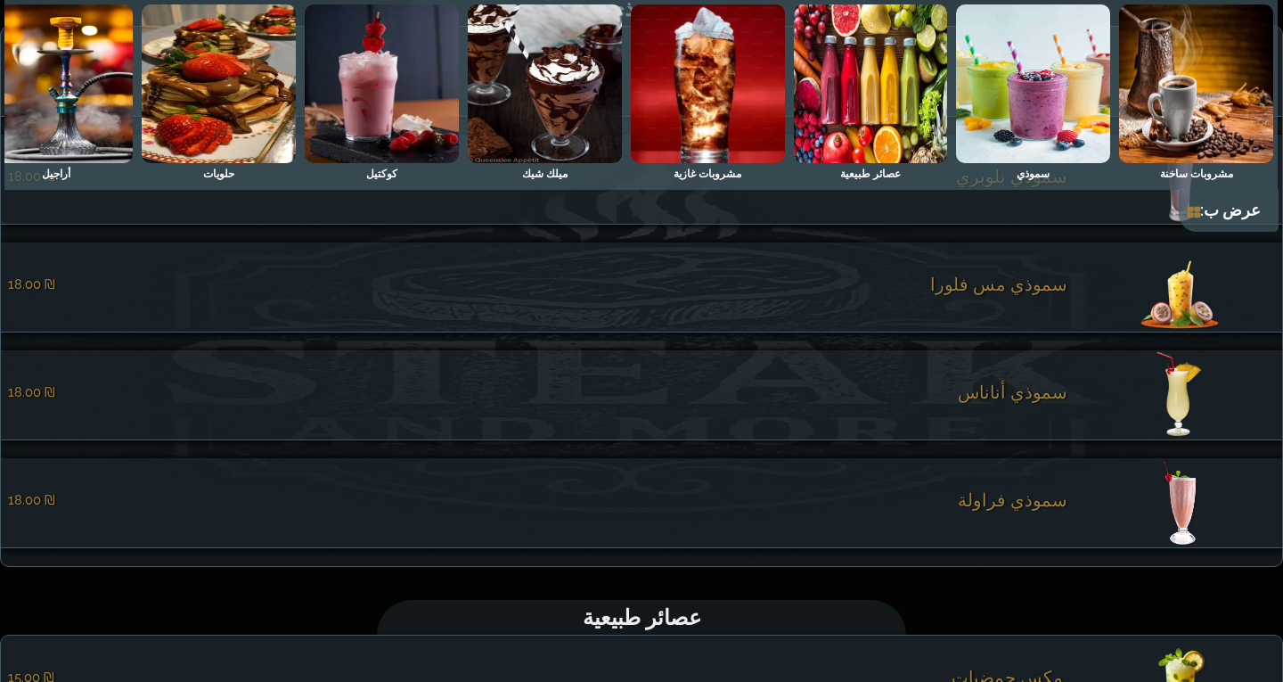
click at [1238, 153] on img at bounding box center [1196, 83] width 154 height 159
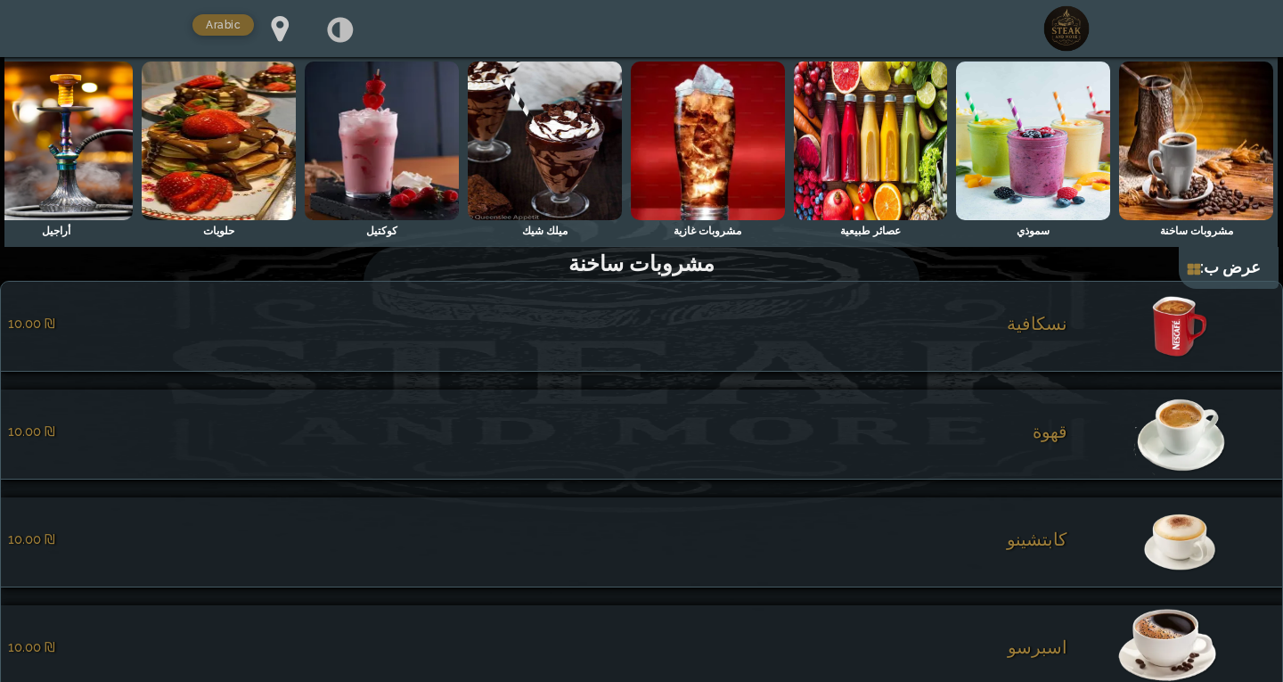
scroll to position [0, 0]
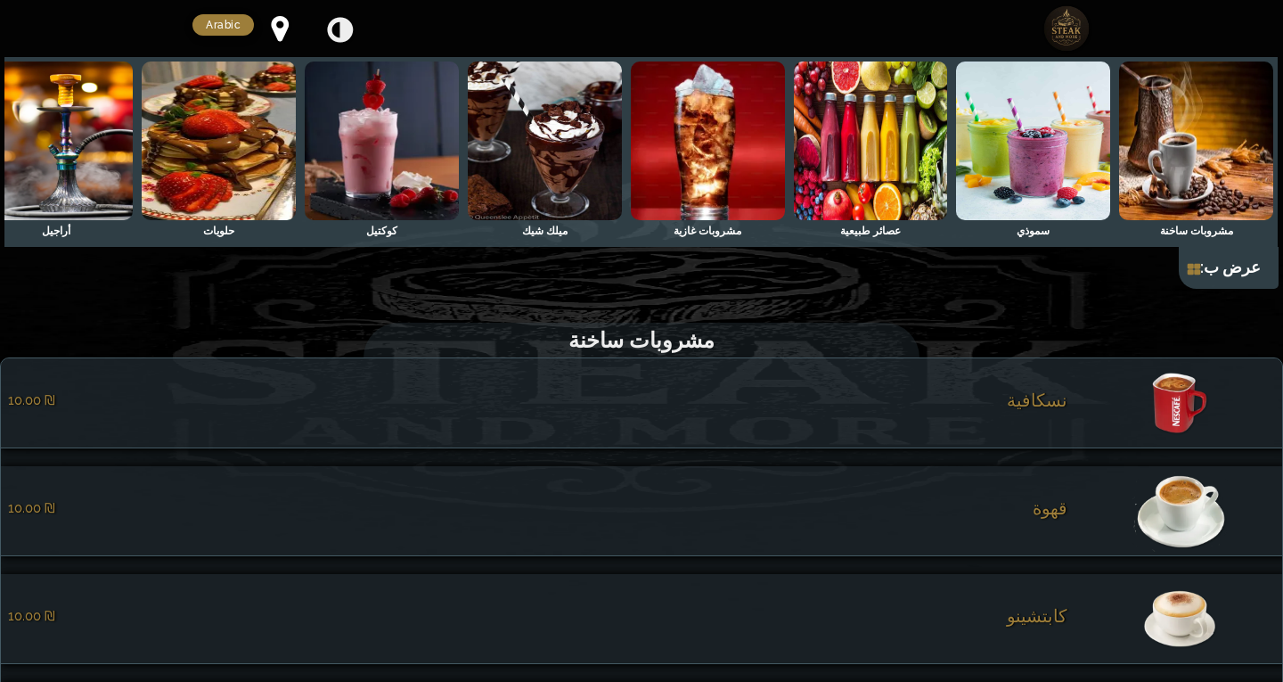
click at [1054, 411] on span "نسكافية" at bounding box center [1037, 399] width 61 height 21
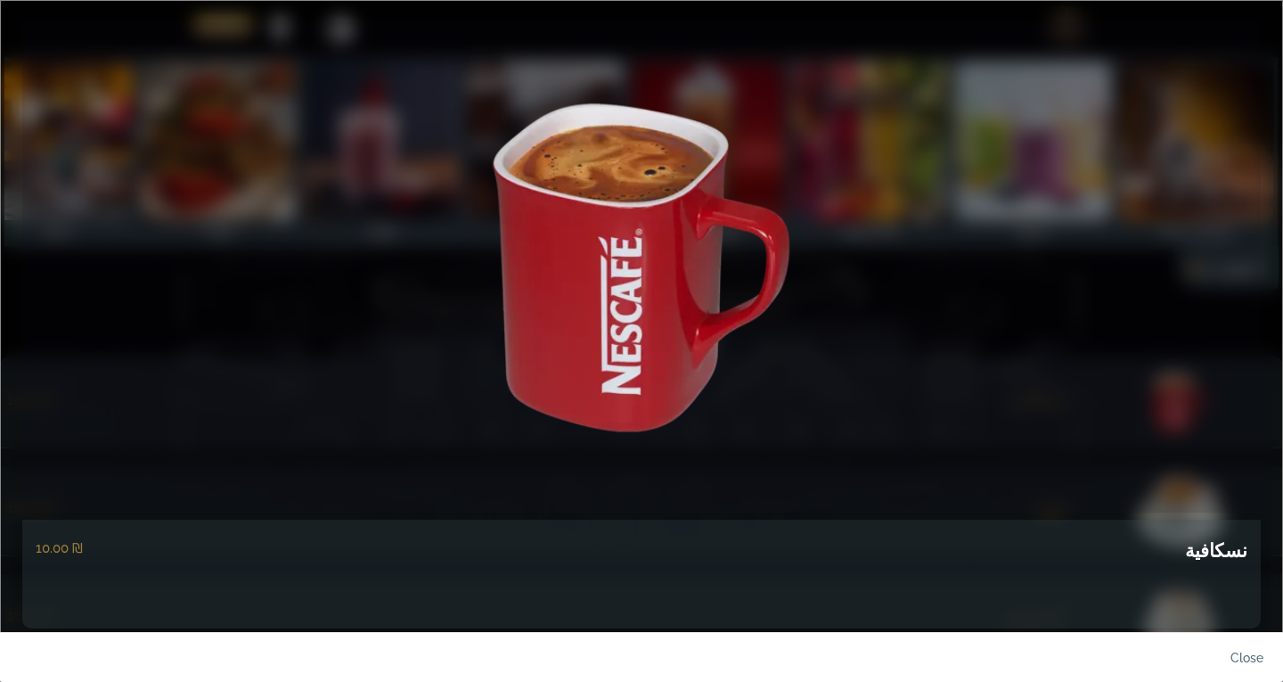
click at [1234, 558] on h5 "نسكافية" at bounding box center [1216, 550] width 62 height 30
click at [1239, 642] on link "close" at bounding box center [1232, 662] width 89 height 42
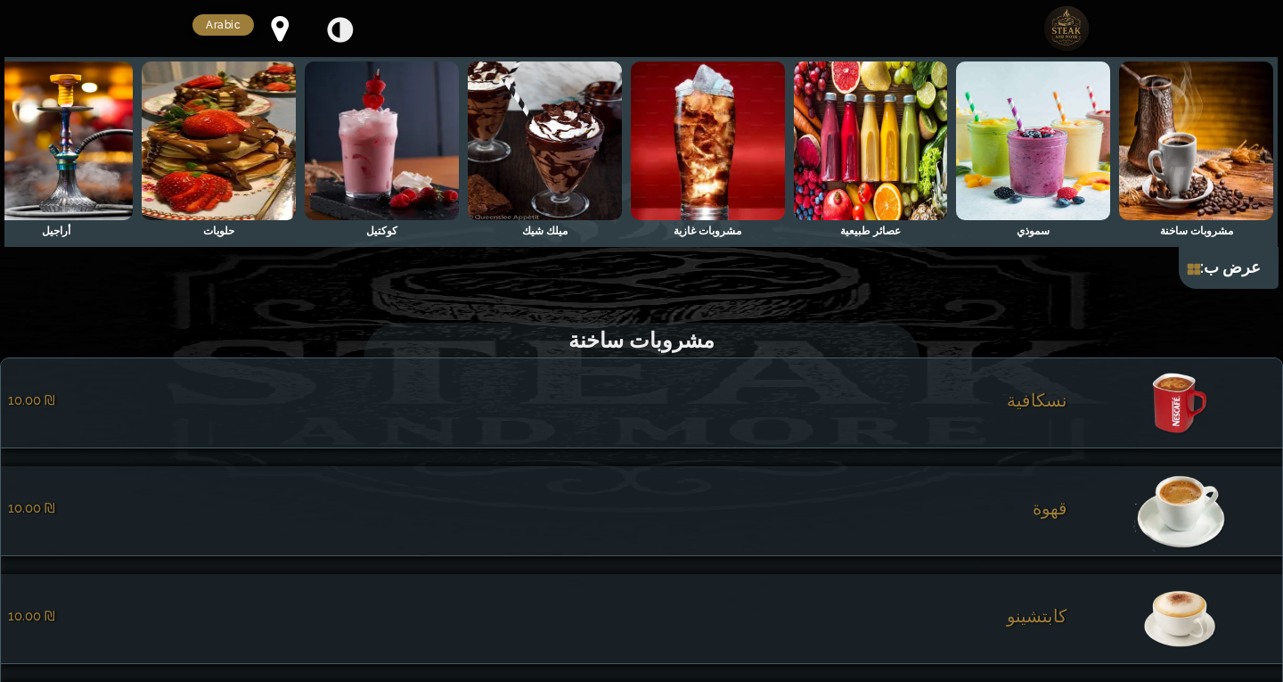
click at [1147, 497] on img at bounding box center [1180, 510] width 190 height 89
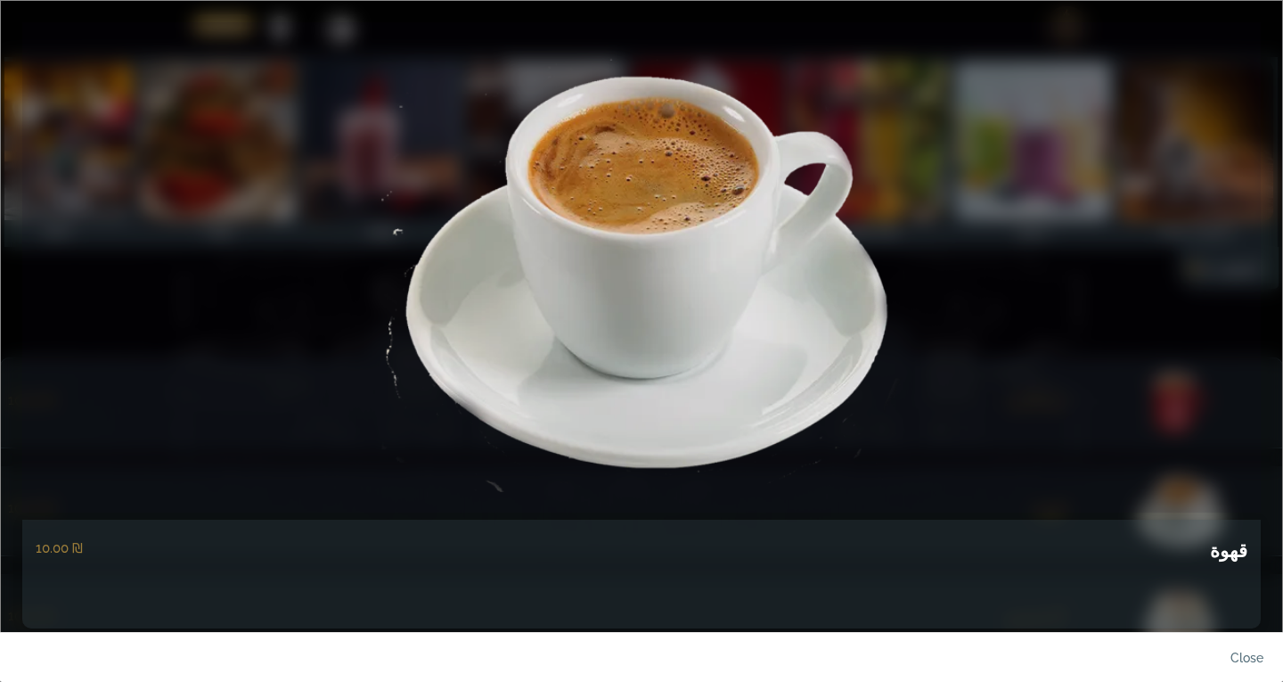
click at [1231, 552] on h5 "قهوة" at bounding box center [1228, 550] width 37 height 30
click at [1237, 665] on link "close" at bounding box center [1232, 662] width 89 height 42
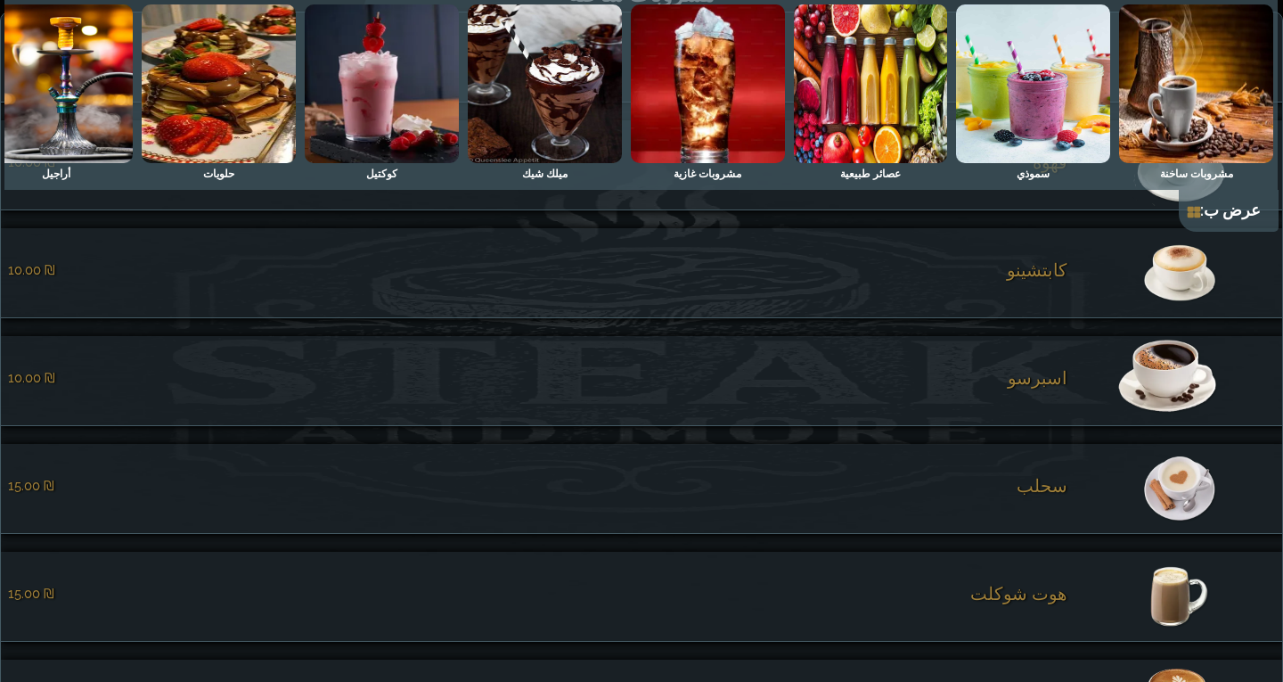
scroll to position [356, 0]
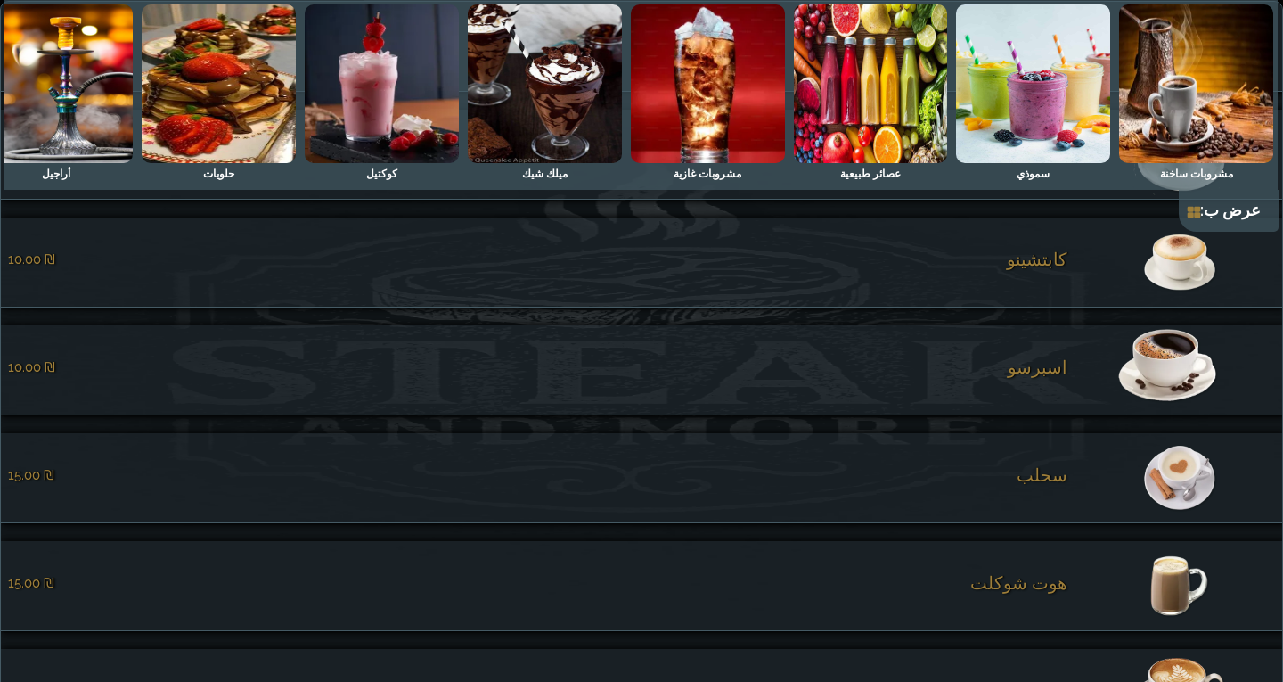
click at [1050, 270] on span "كابتشينو" at bounding box center [1037, 259] width 61 height 21
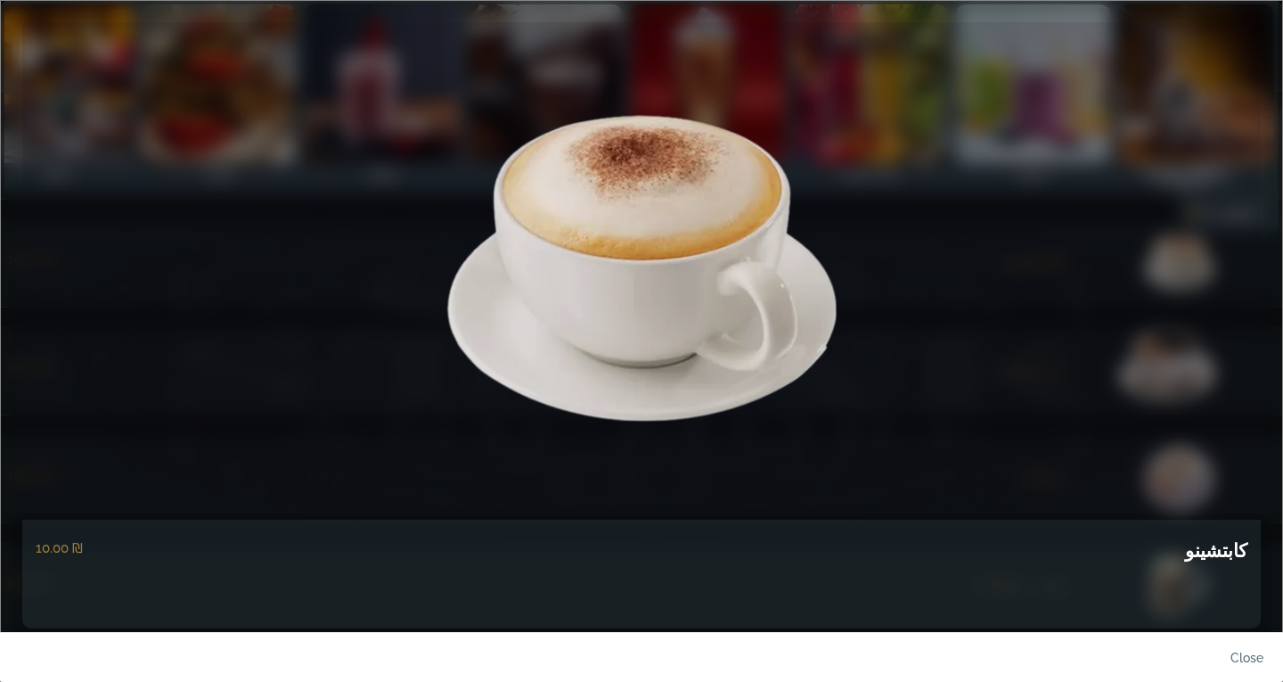
click at [1232, 551] on h5 "كابتشينو" at bounding box center [1216, 550] width 62 height 30
click at [1251, 657] on link "close" at bounding box center [1232, 662] width 89 height 42
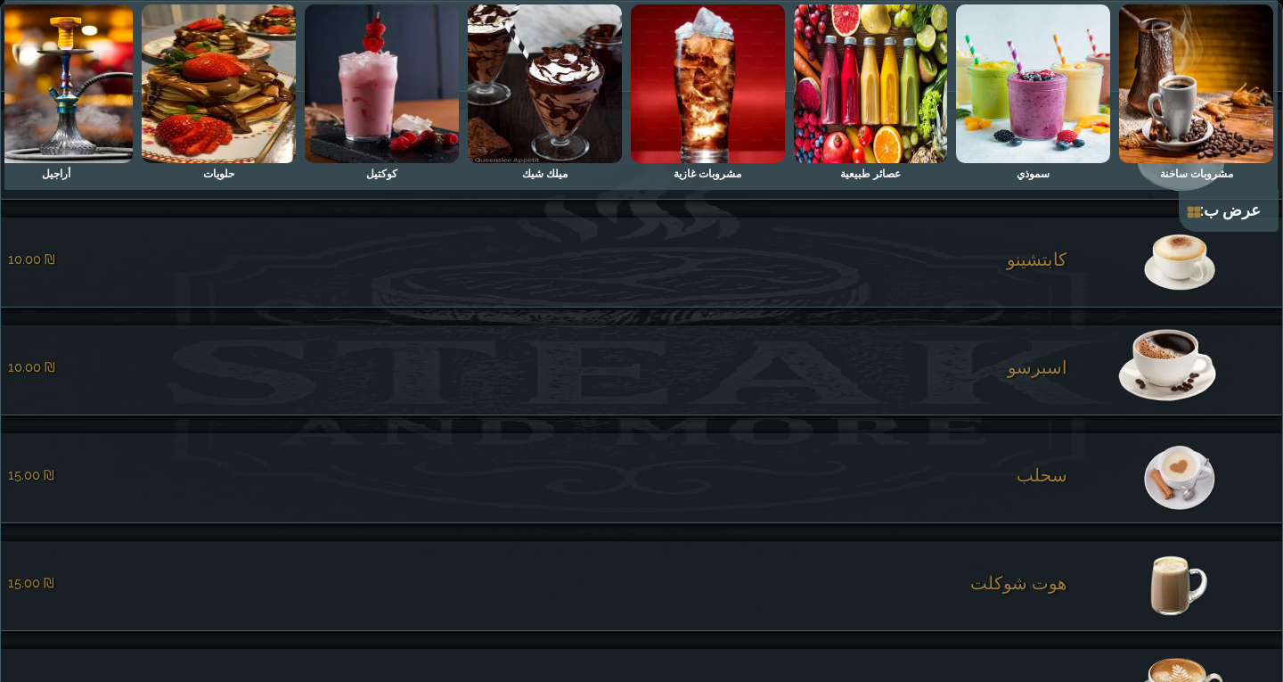
scroll to position [445, 0]
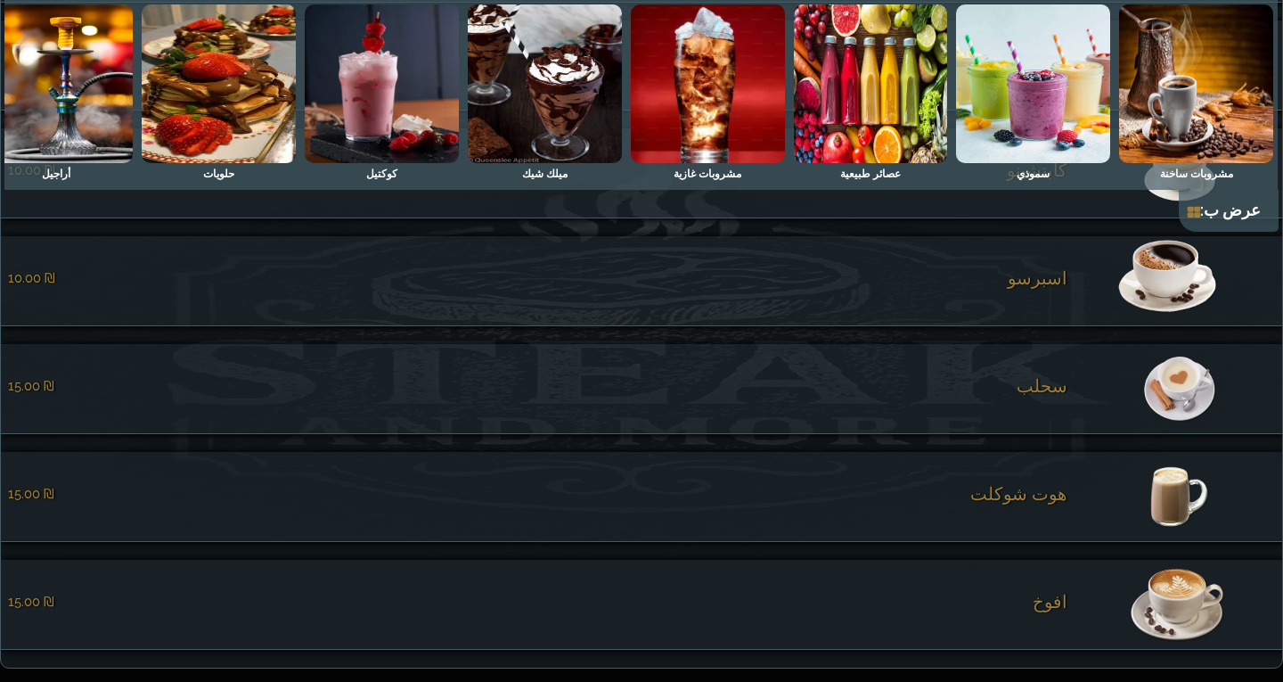
click at [1050, 289] on span "اسبرسو" at bounding box center [1038, 277] width 60 height 21
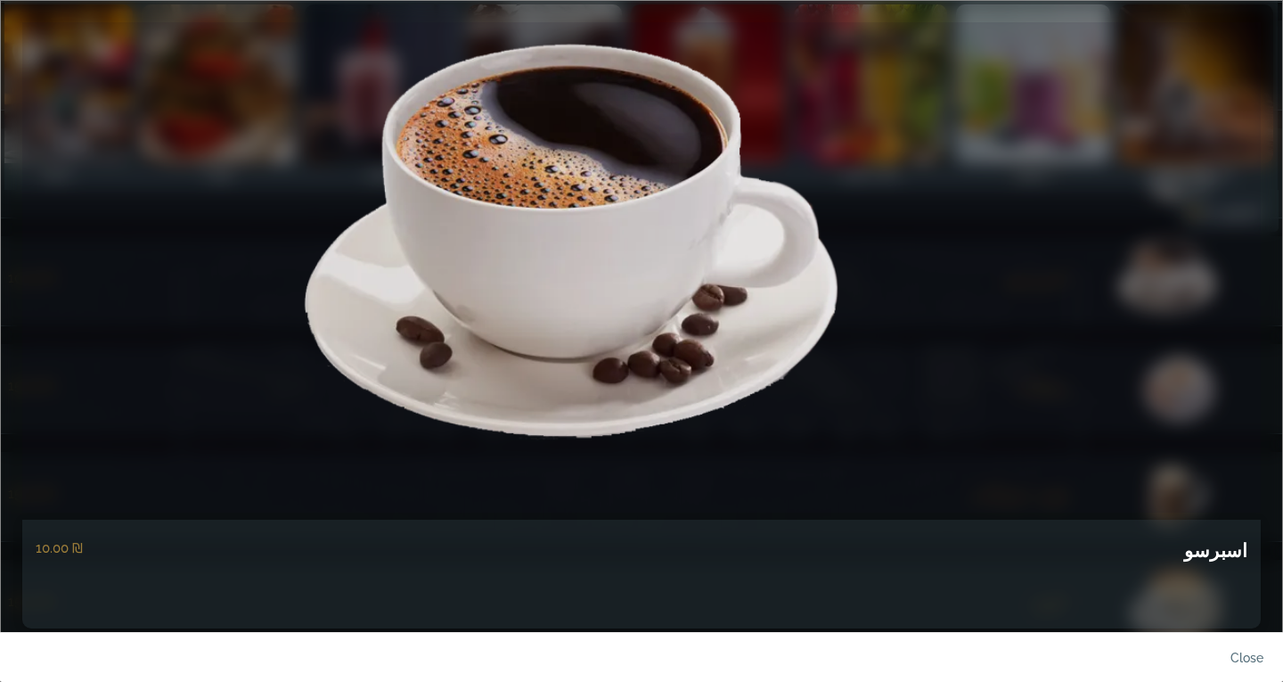
click at [1220, 555] on h5 "اسبرسو" at bounding box center [1215, 550] width 63 height 30
click at [1246, 655] on link "close" at bounding box center [1232, 662] width 89 height 42
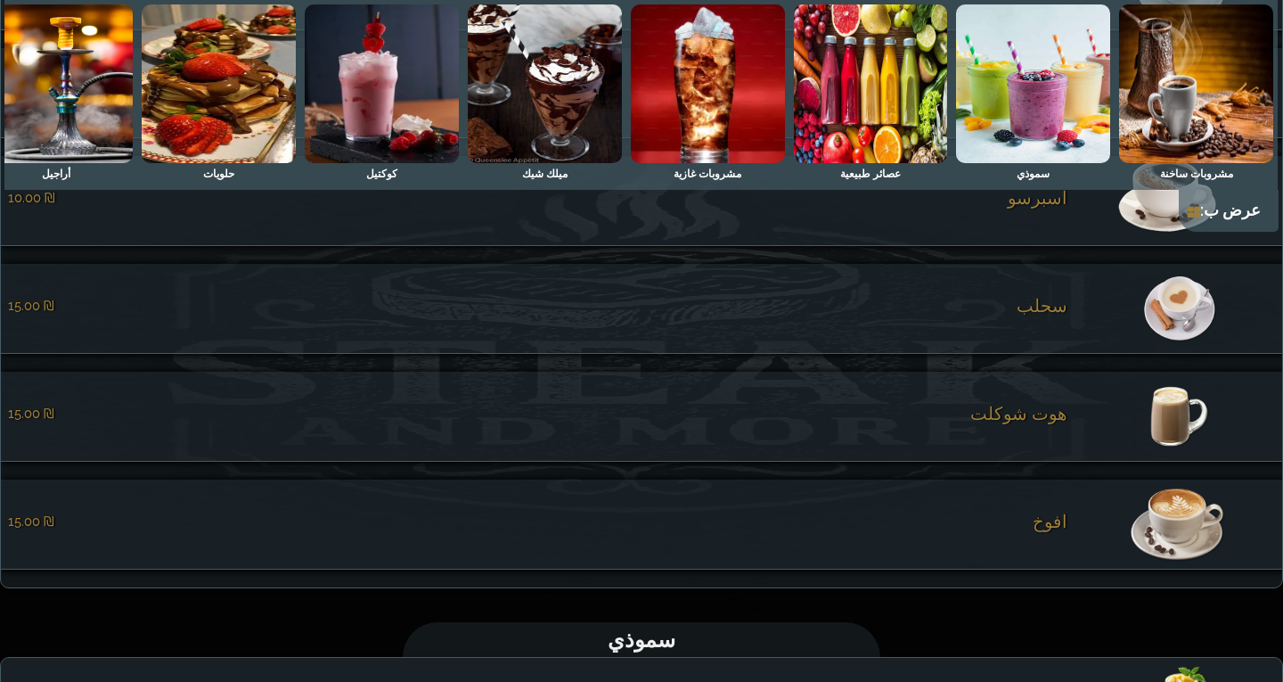
scroll to position [535, 0]
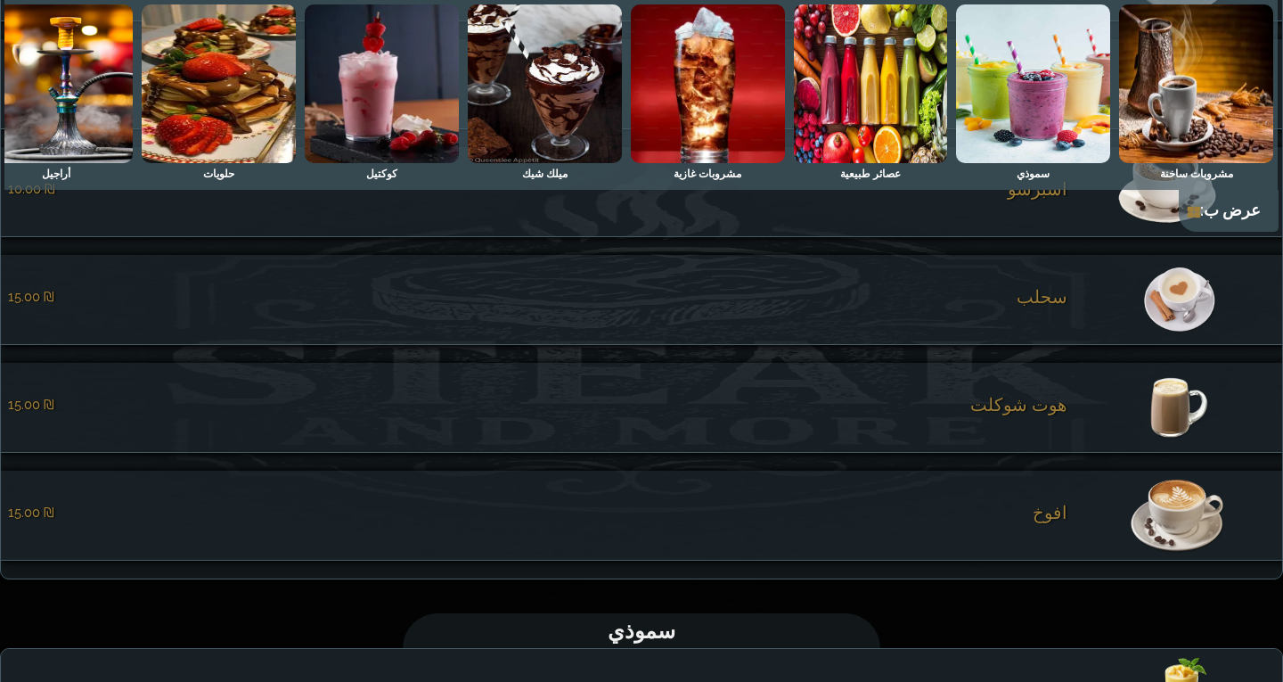
click at [1051, 307] on span "سحلب" at bounding box center [1041, 296] width 51 height 21
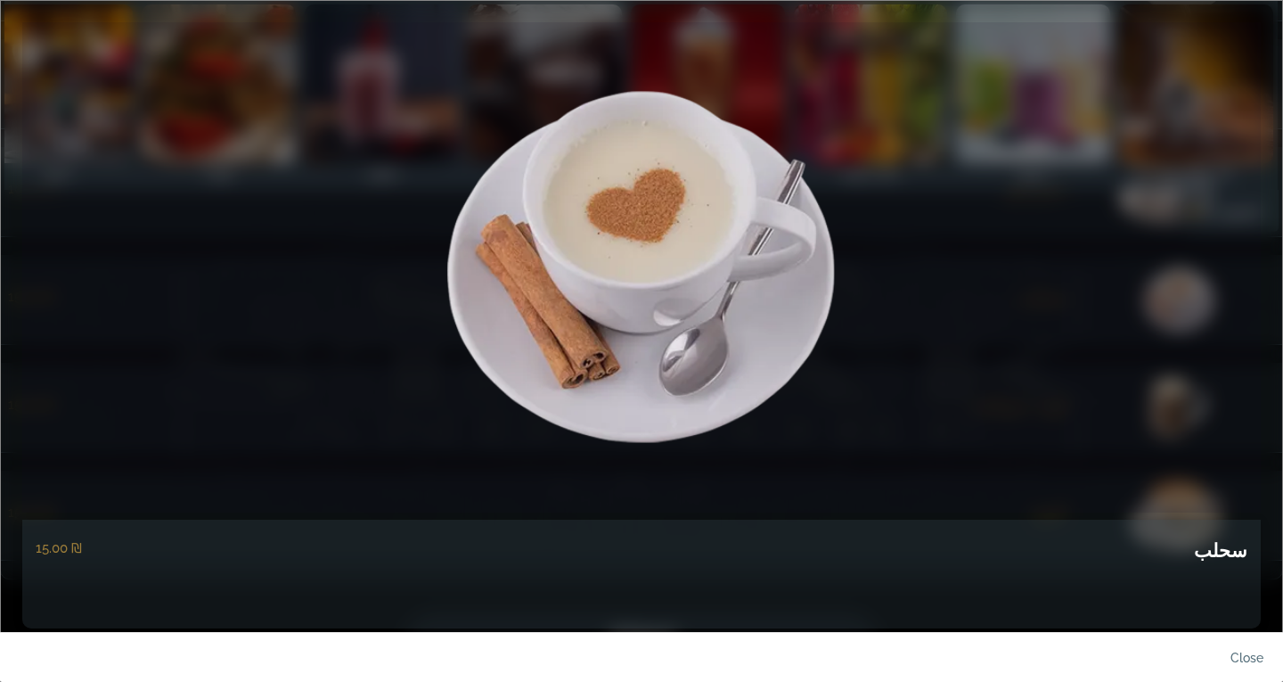
click at [1227, 549] on h5 "سحلب" at bounding box center [1220, 550] width 53 height 30
click at [1250, 649] on link "close" at bounding box center [1232, 662] width 89 height 42
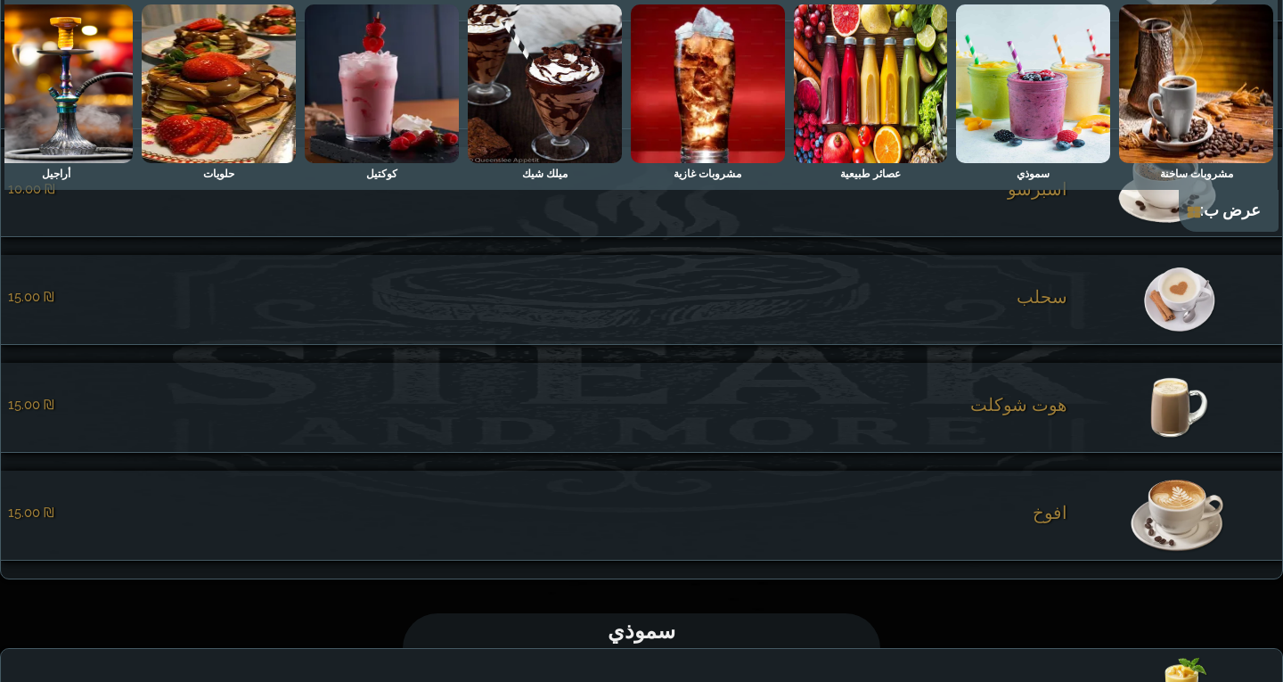
click at [1057, 415] on span "هوت شوكلت" at bounding box center [1018, 404] width 97 height 21
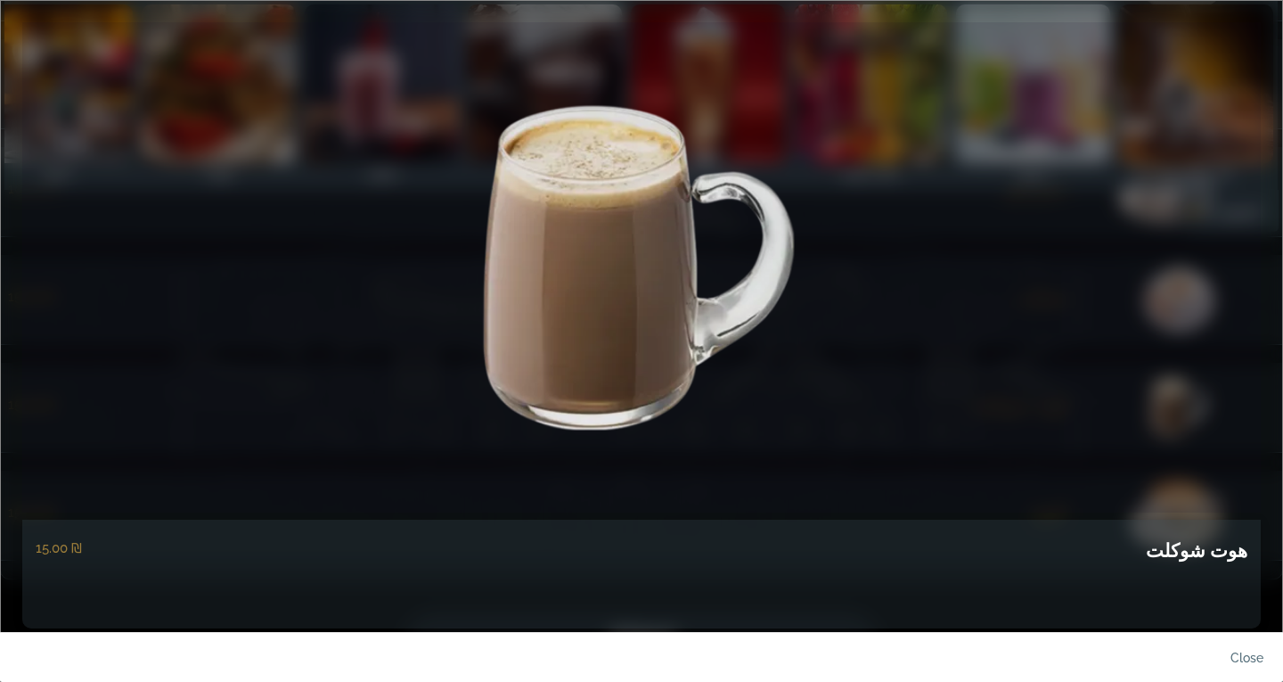
click at [1196, 536] on h5 "هوت شوكلت" at bounding box center [1197, 550] width 102 height 30
click at [1196, 548] on h5 "هوت شوكلت" at bounding box center [1197, 550] width 102 height 30
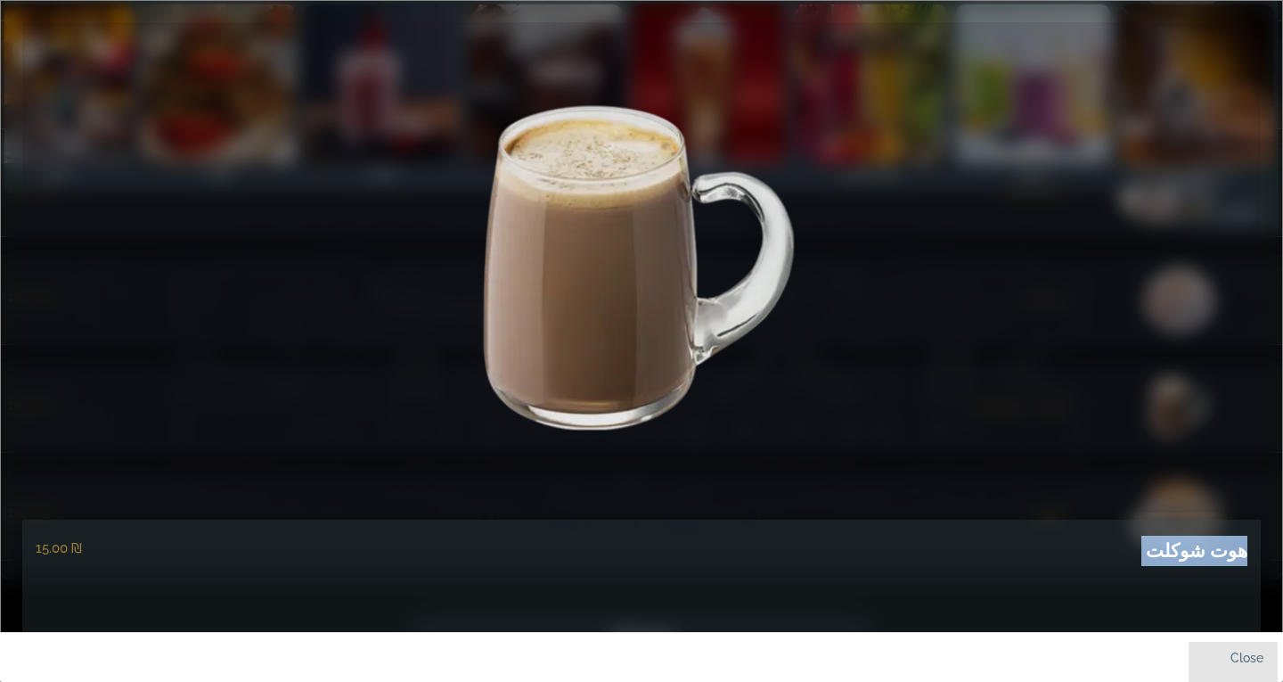
click at [1243, 657] on link "close" at bounding box center [1232, 662] width 89 height 42
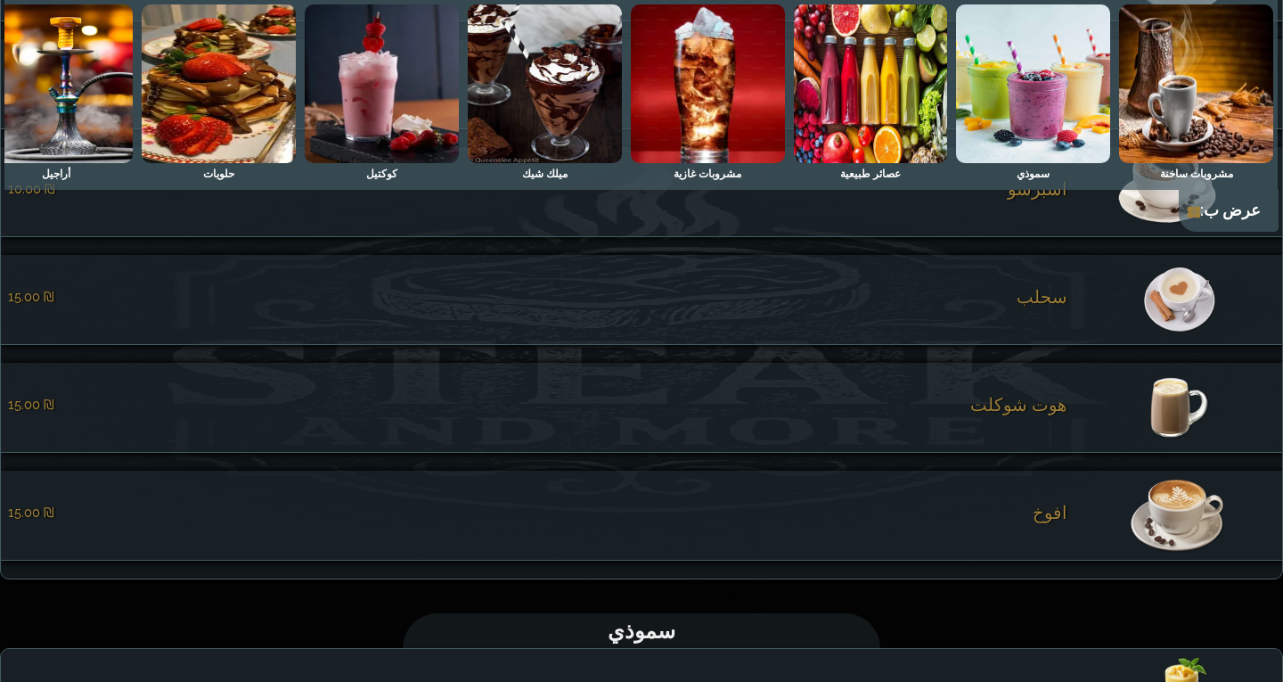
click at [1051, 523] on span "افوخ" at bounding box center [1049, 512] width 35 height 21
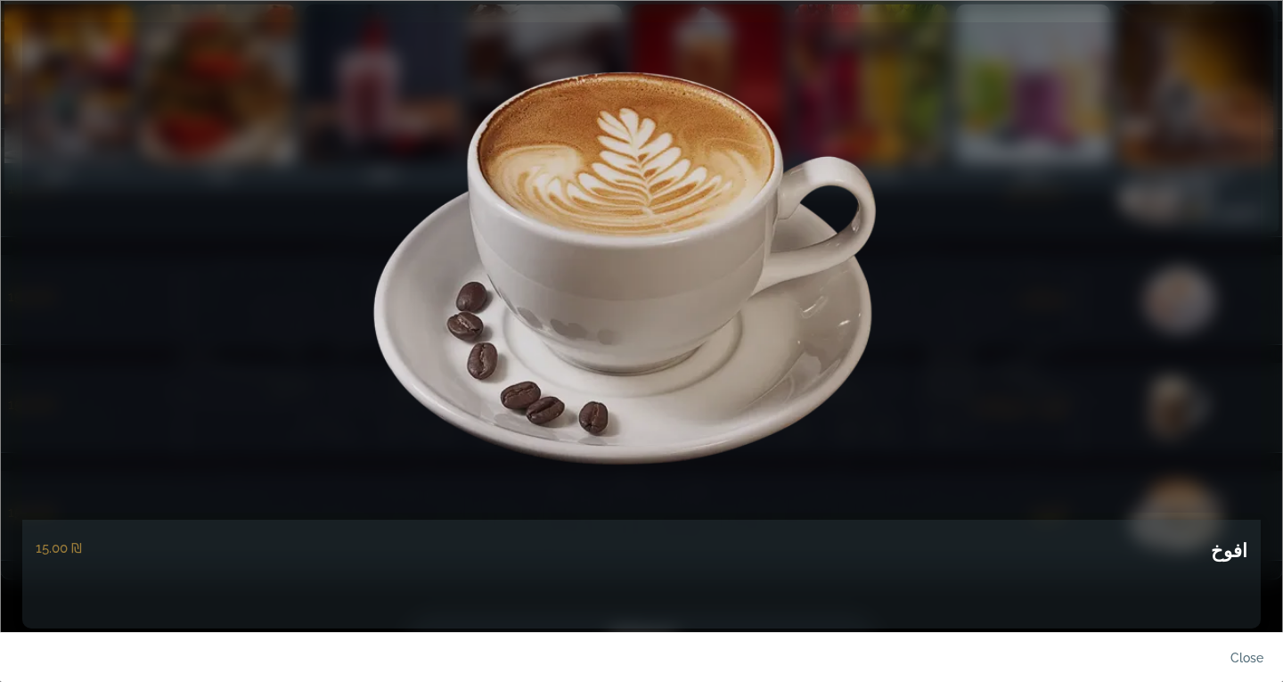
click at [1233, 547] on h5 "افوخ" at bounding box center [1229, 550] width 37 height 30
click at [1239, 655] on link "close" at bounding box center [1232, 662] width 89 height 42
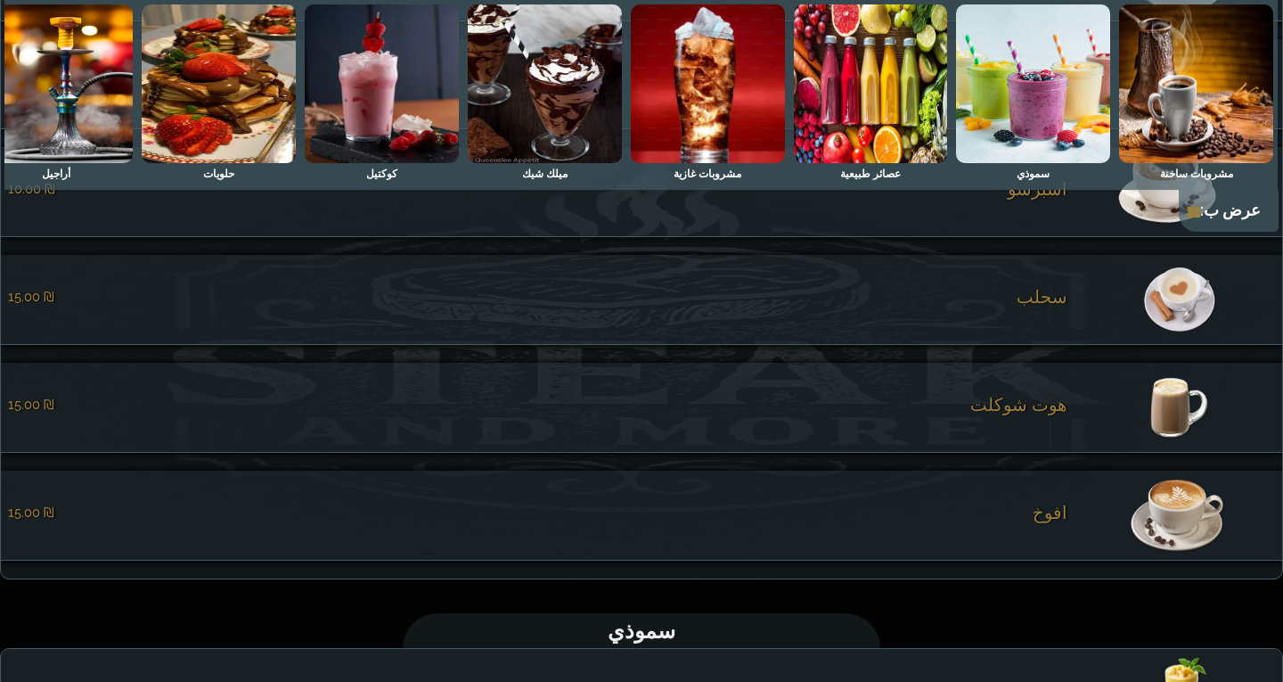
click at [1225, 131] on img at bounding box center [1196, 83] width 154 height 159
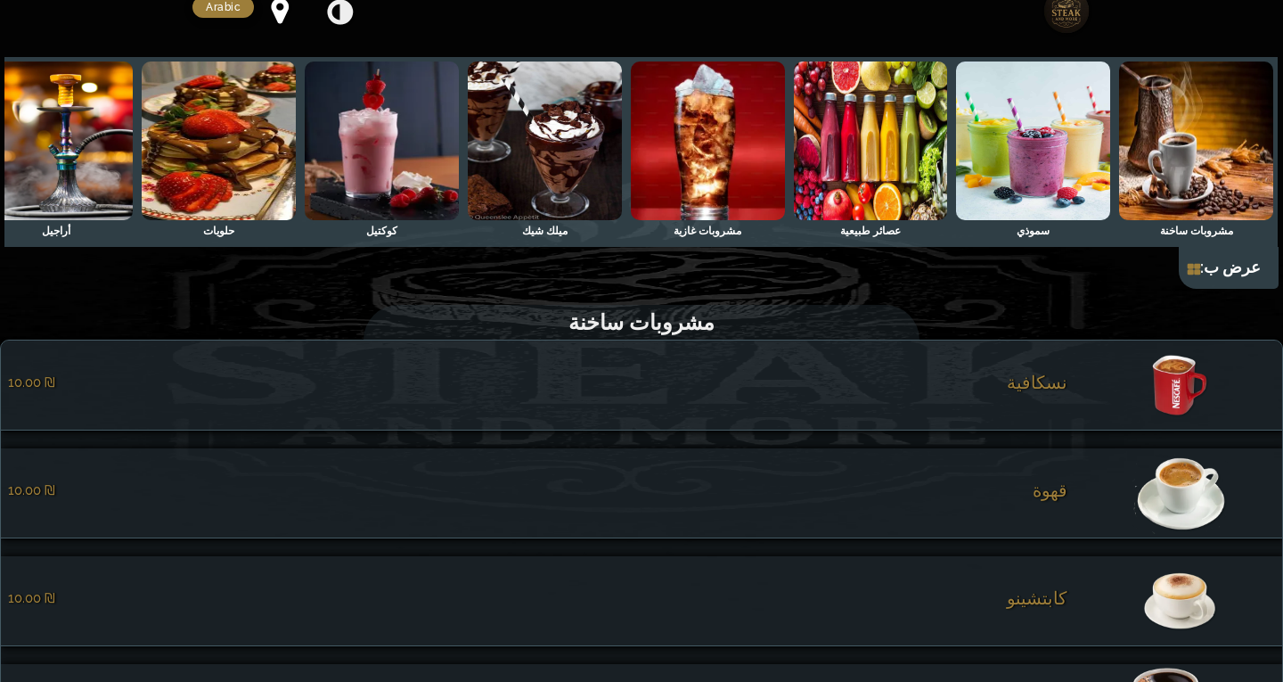
scroll to position [0, 0]
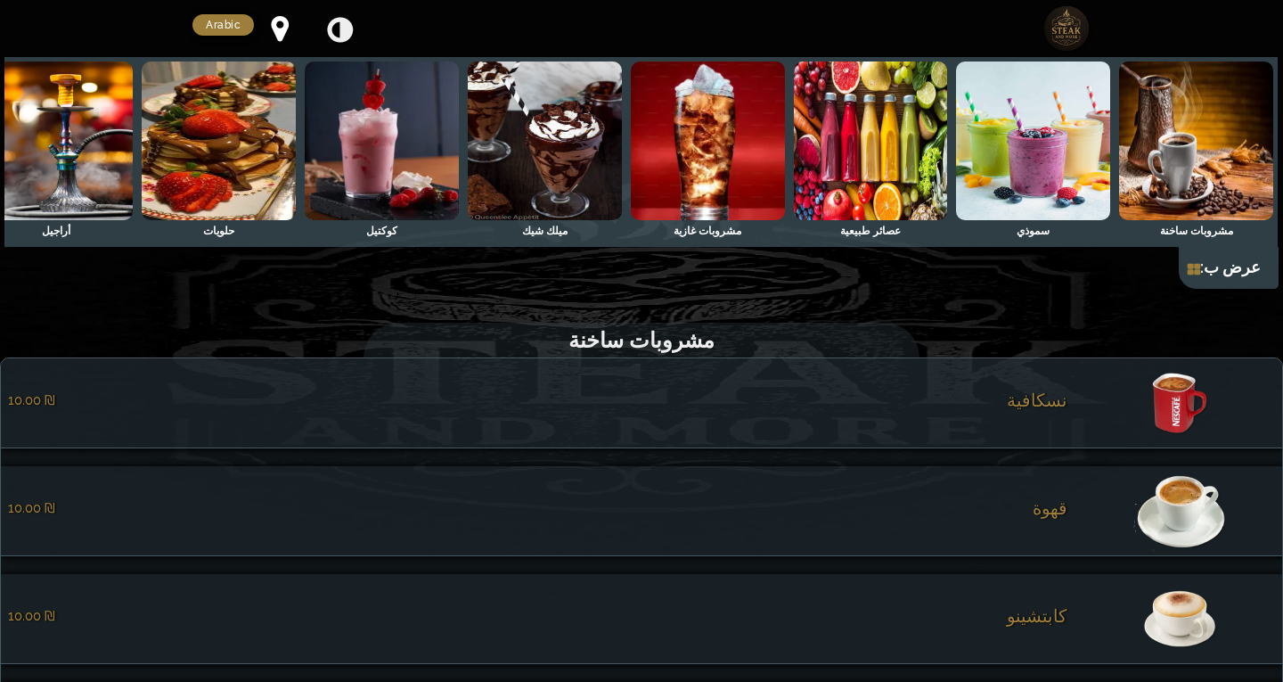
click at [110, 151] on img at bounding box center [57, 140] width 154 height 159
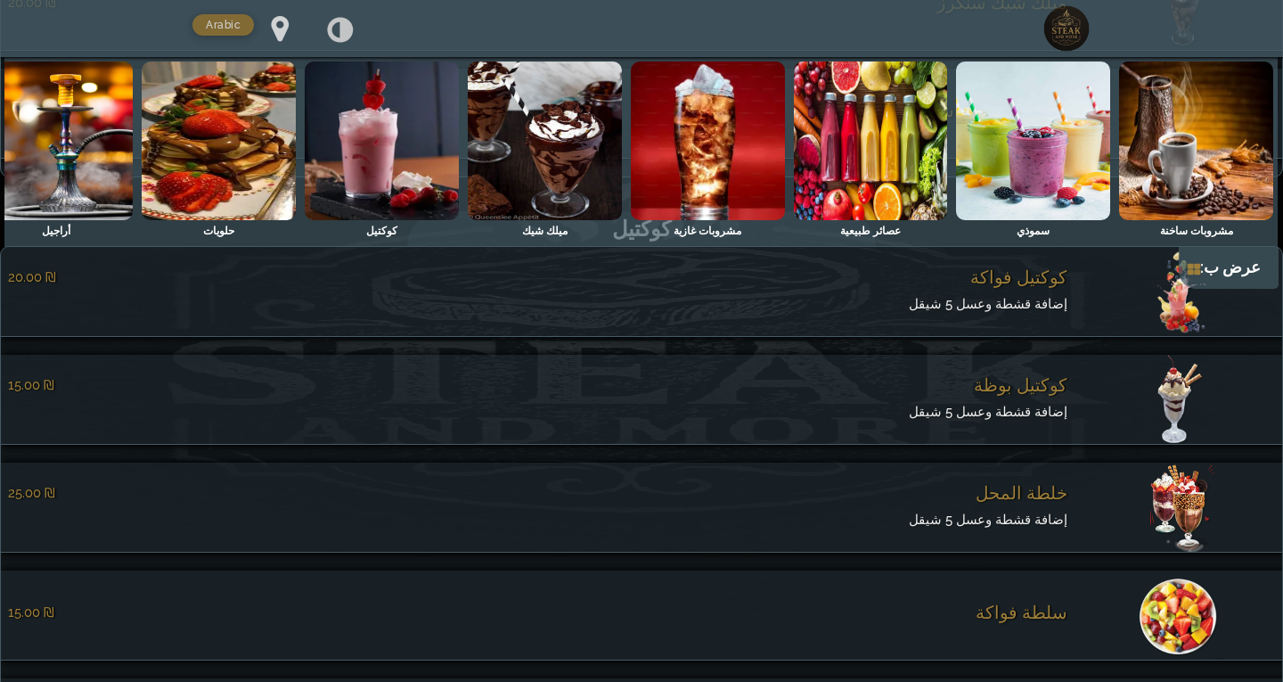
scroll to position [3155, 0]
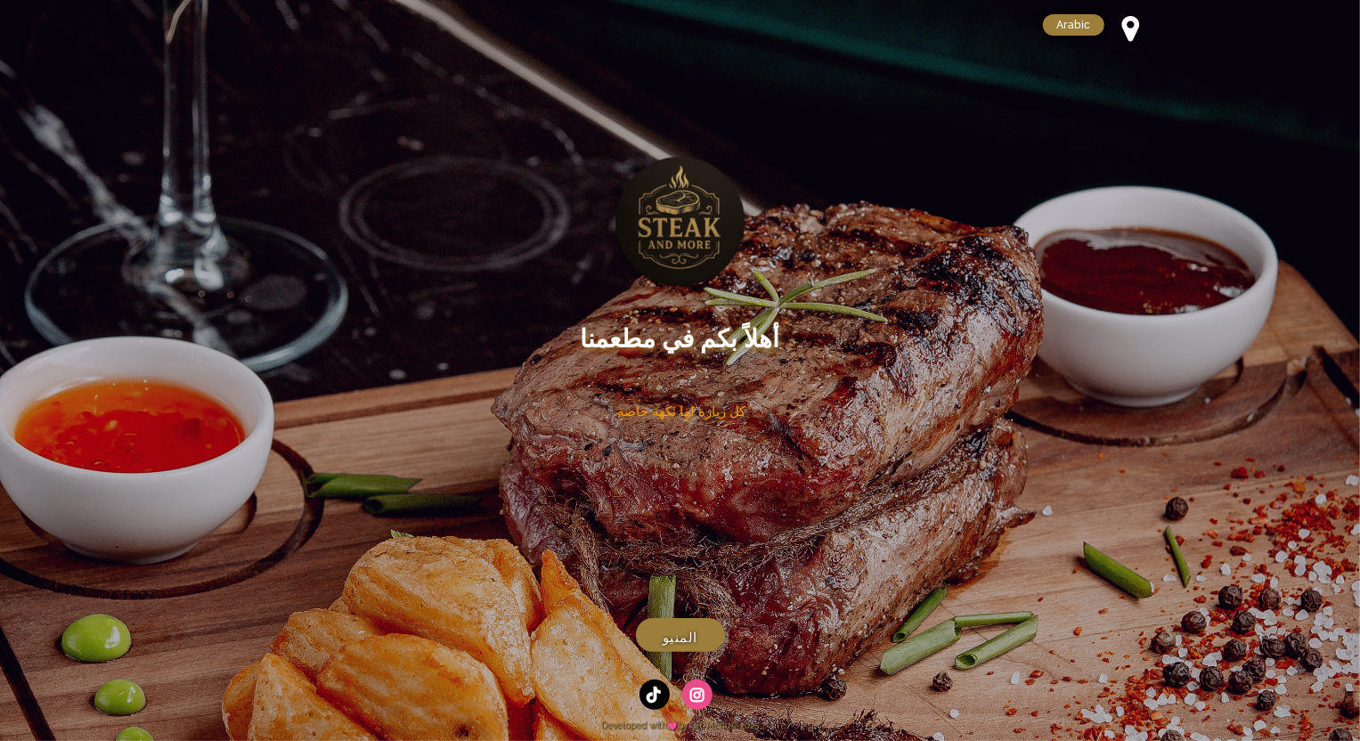
click at [283, 118] on main "أهلاً بكم في مطعمنا كل زيارة لها نكهة خاصة. كل وجبة قصة، وكل لقمة ذكرى! أجواء م…" at bounding box center [680, 335] width 1360 height 671
